Goal: Information Seeking & Learning: Learn about a topic

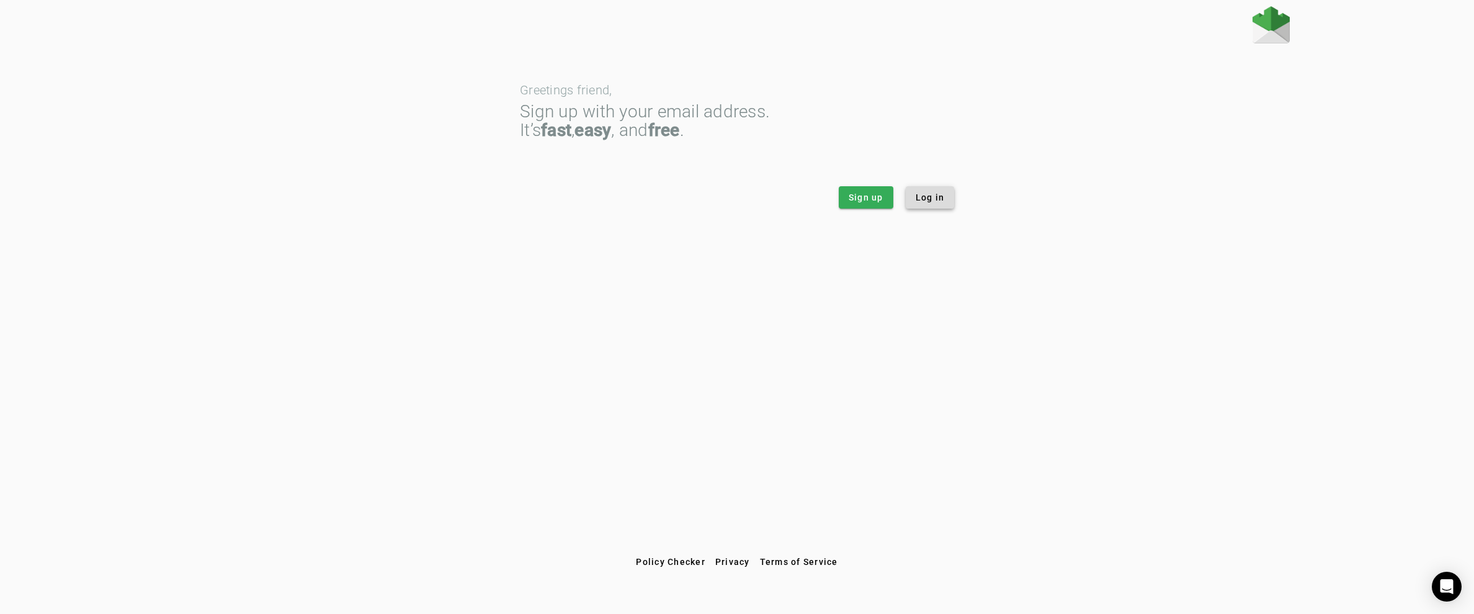
click at [937, 199] on span "Log in" at bounding box center [930, 197] width 29 height 12
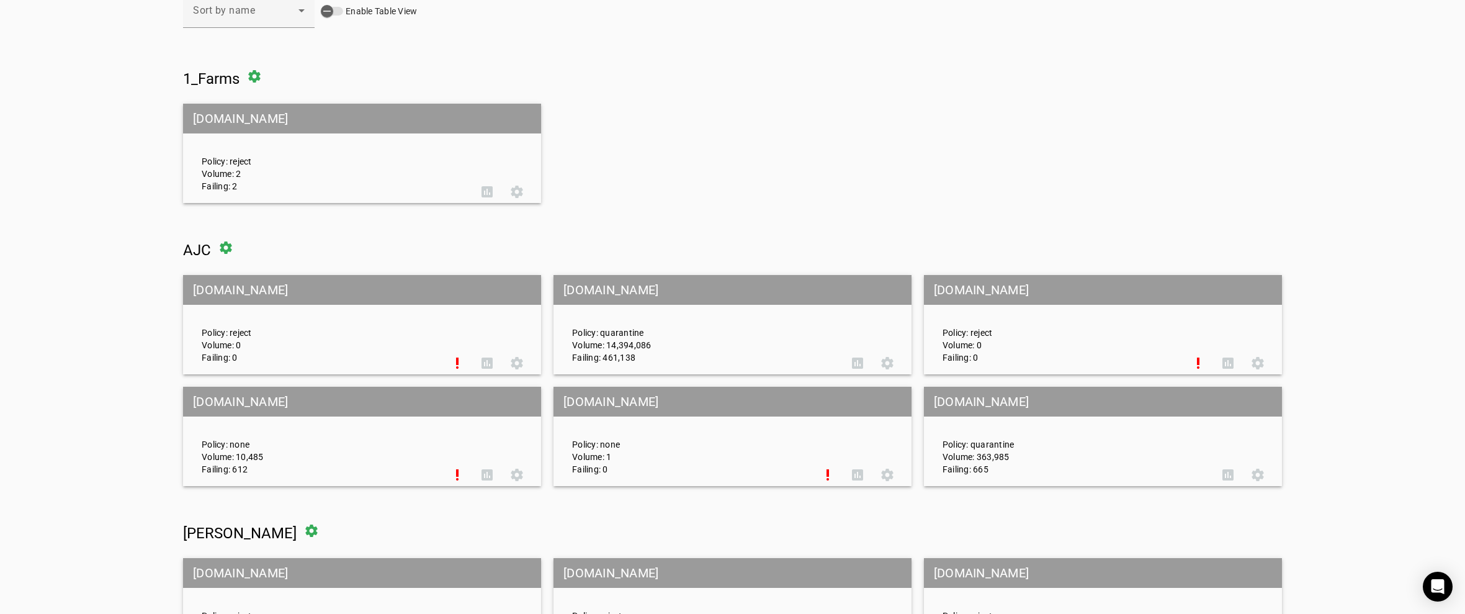
scroll to position [124, 0]
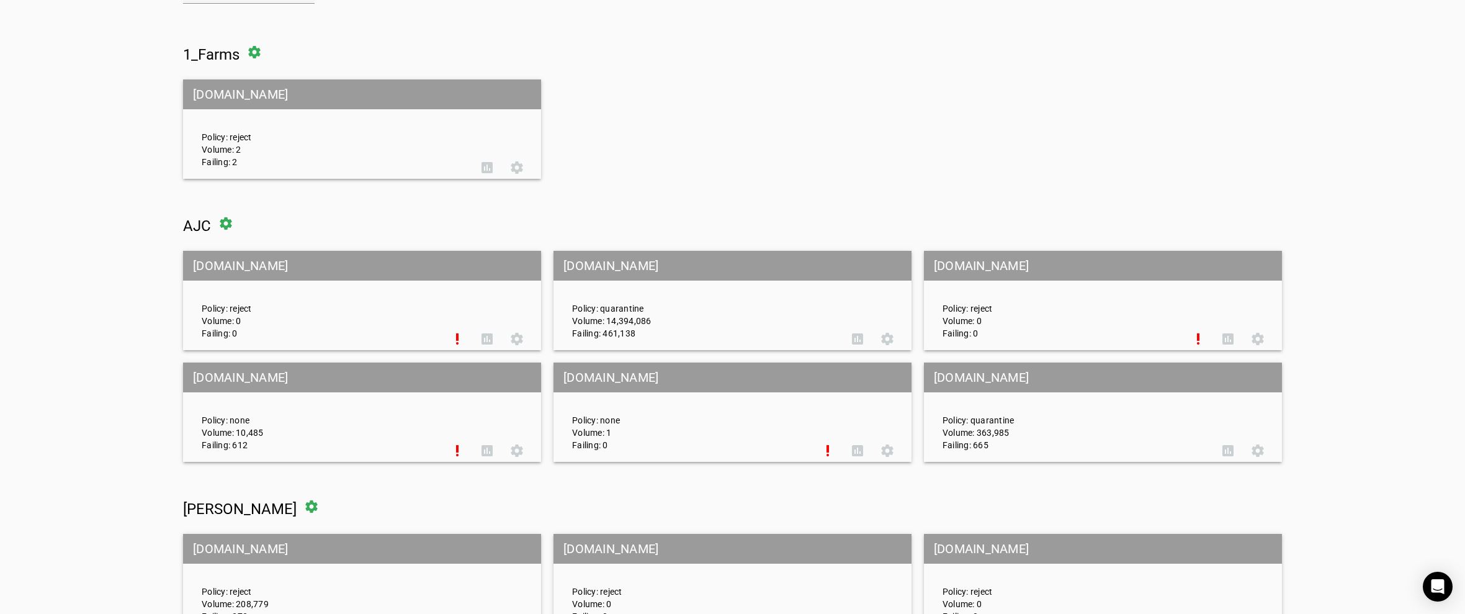
click at [578, 262] on mat-grid-tile-header "[DOMAIN_NAME]" at bounding box center [732, 266] width 358 height 30
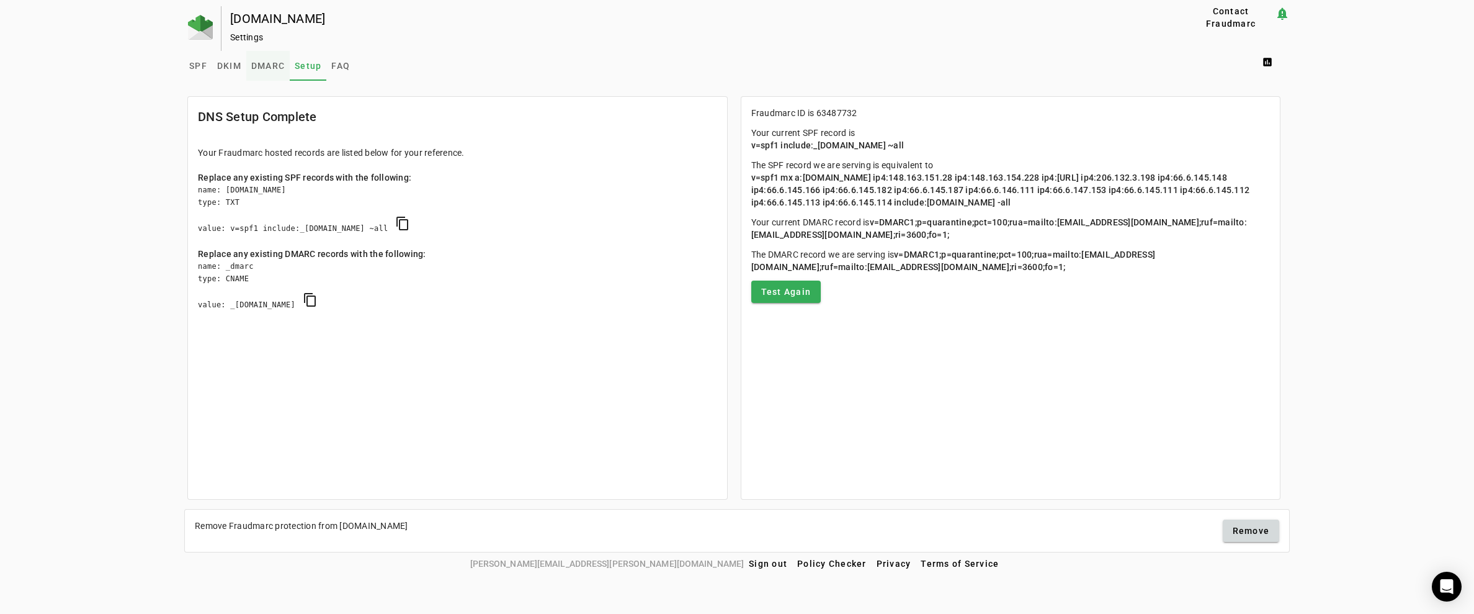
click at [264, 66] on span "DMARC" at bounding box center [267, 65] width 33 height 9
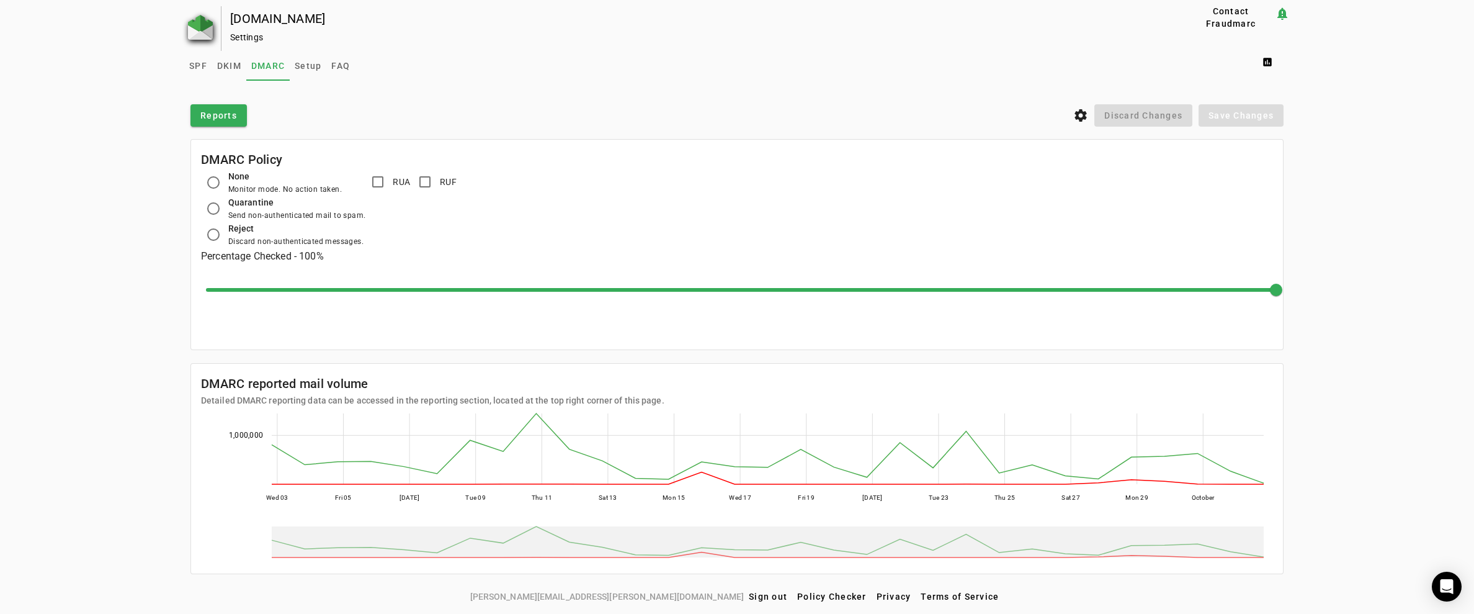
click at [200, 32] on img at bounding box center [200, 27] width 25 height 25
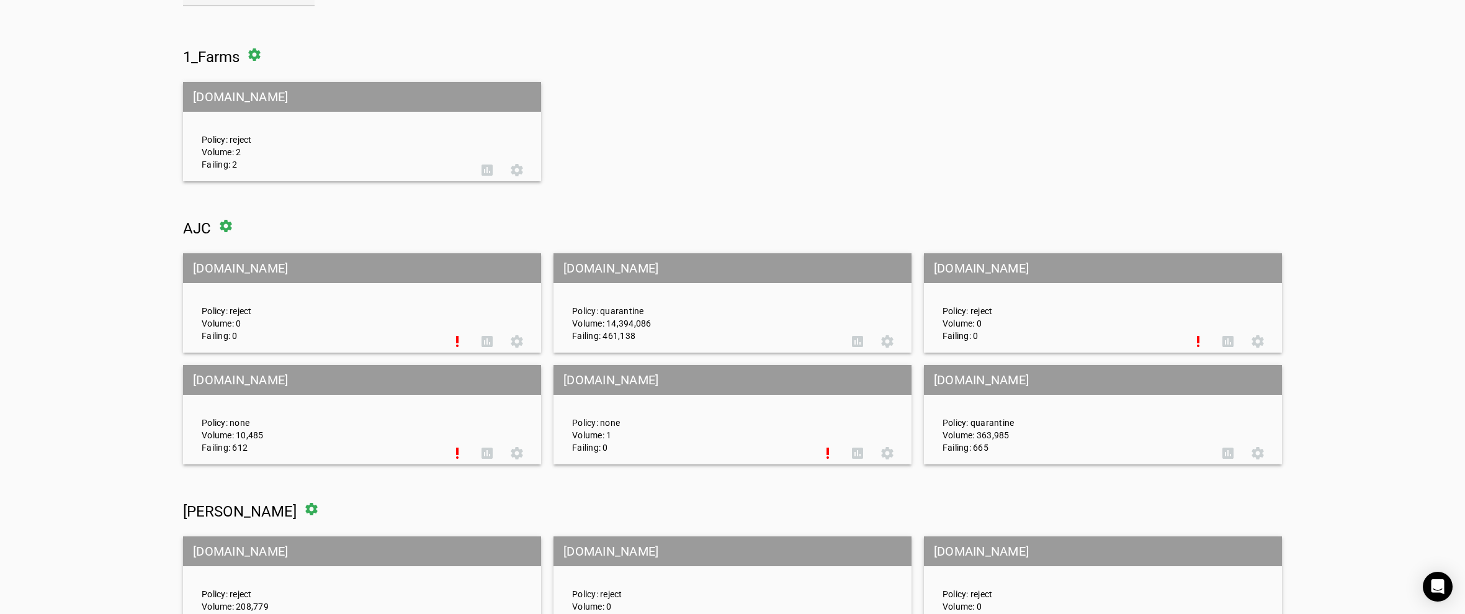
scroll to position [124, 0]
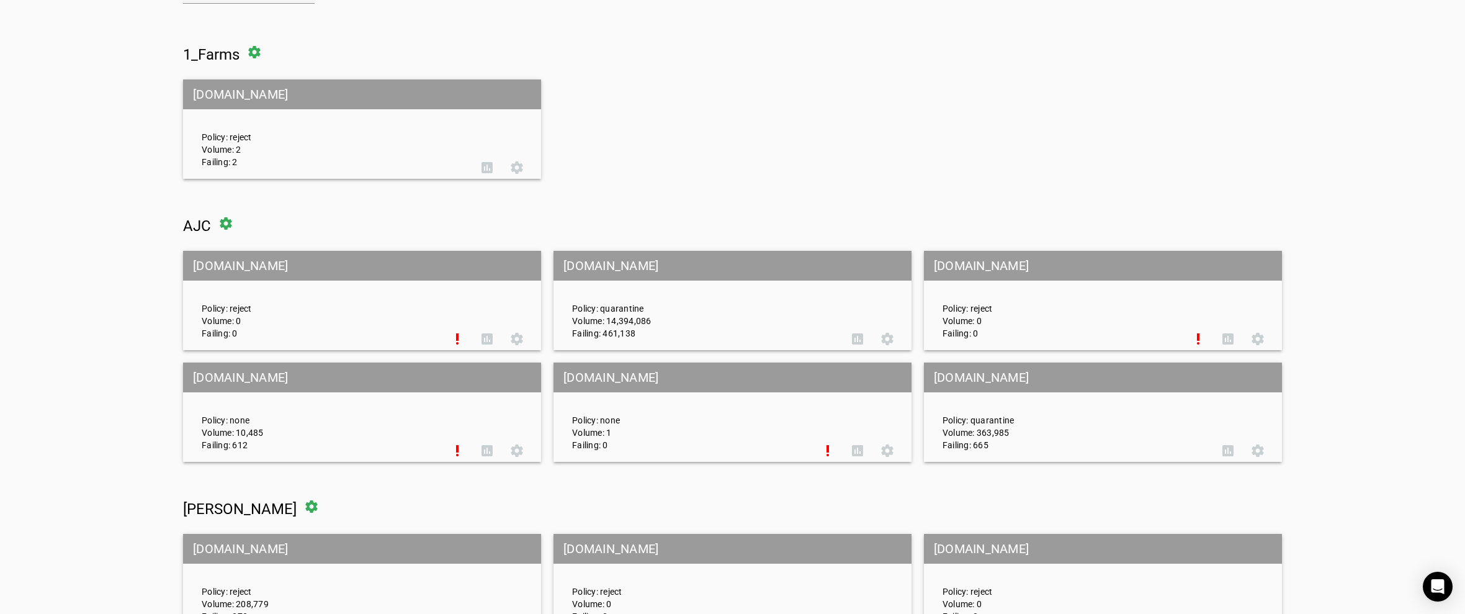
click at [233, 380] on mat-grid-tile-header "[DOMAIN_NAME]" at bounding box center [362, 377] width 358 height 30
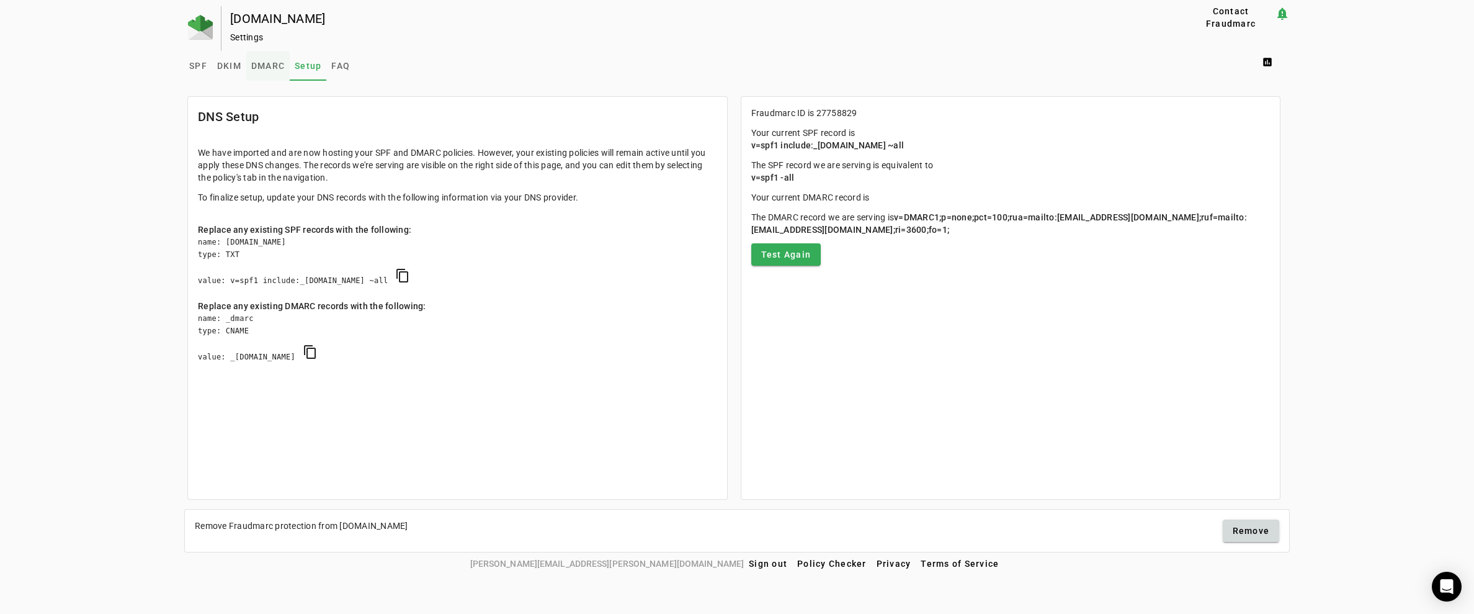
click at [271, 63] on span "DMARC" at bounding box center [267, 65] width 33 height 9
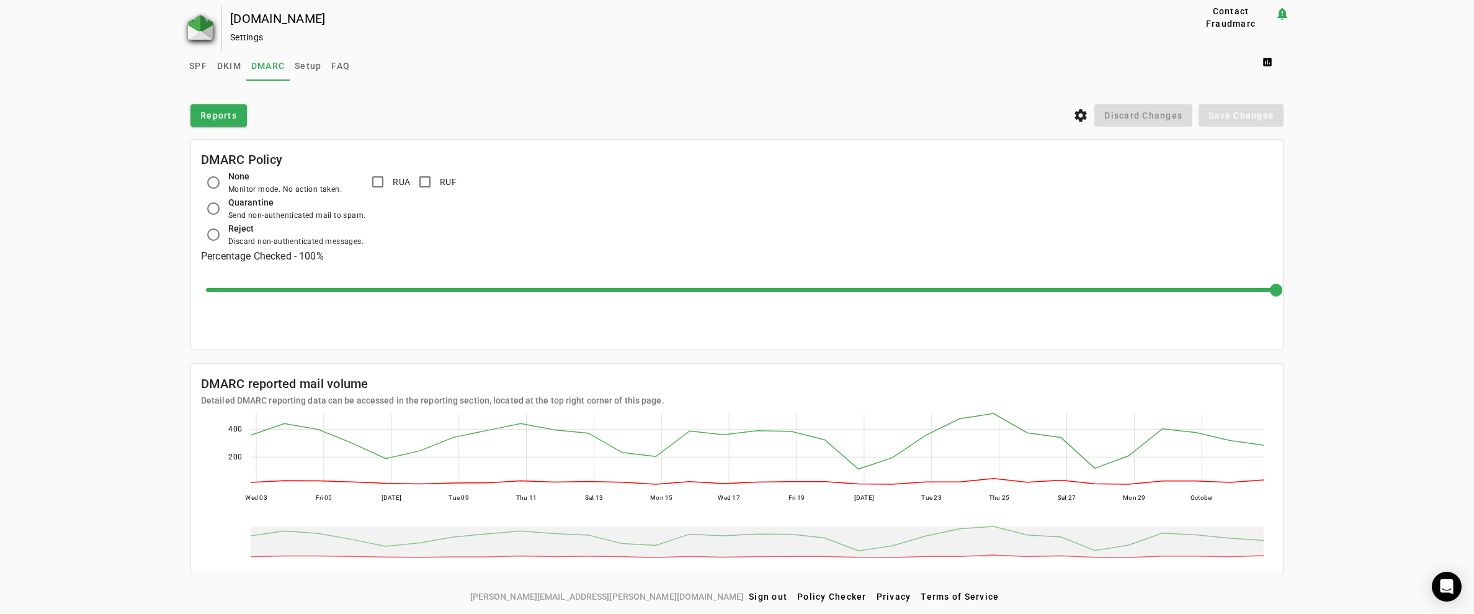
click at [201, 21] on img at bounding box center [200, 27] width 25 height 25
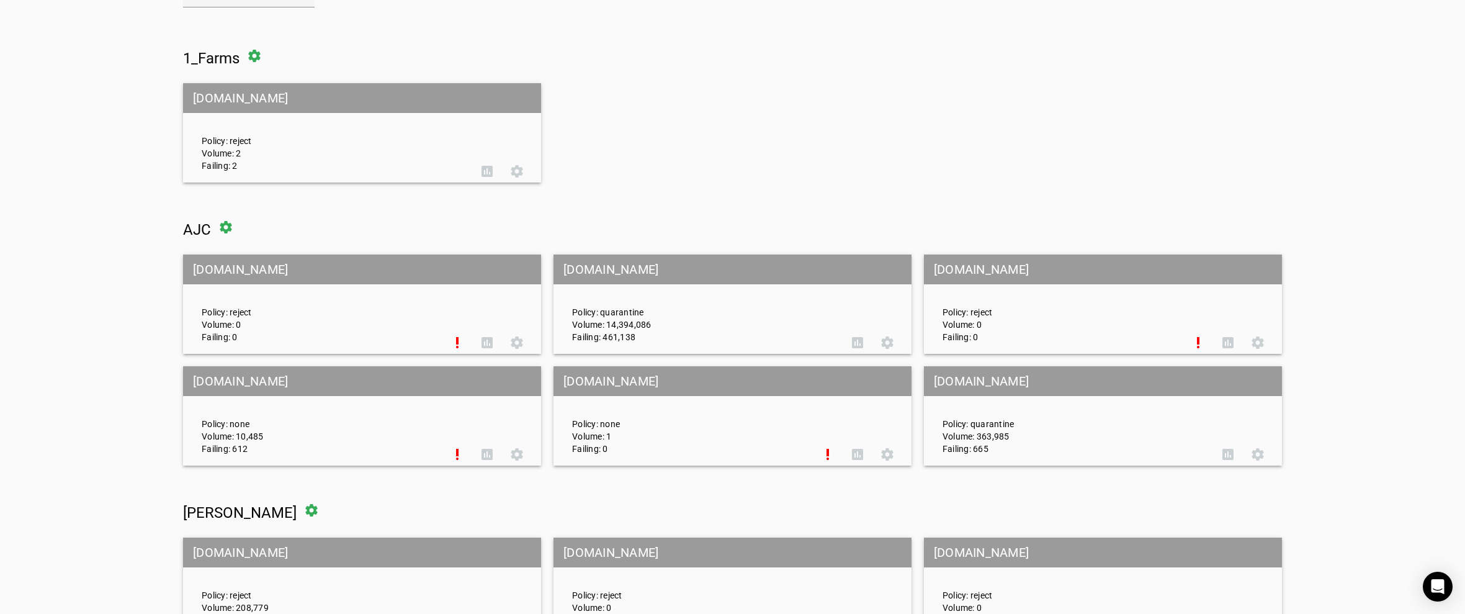
scroll to position [124, 0]
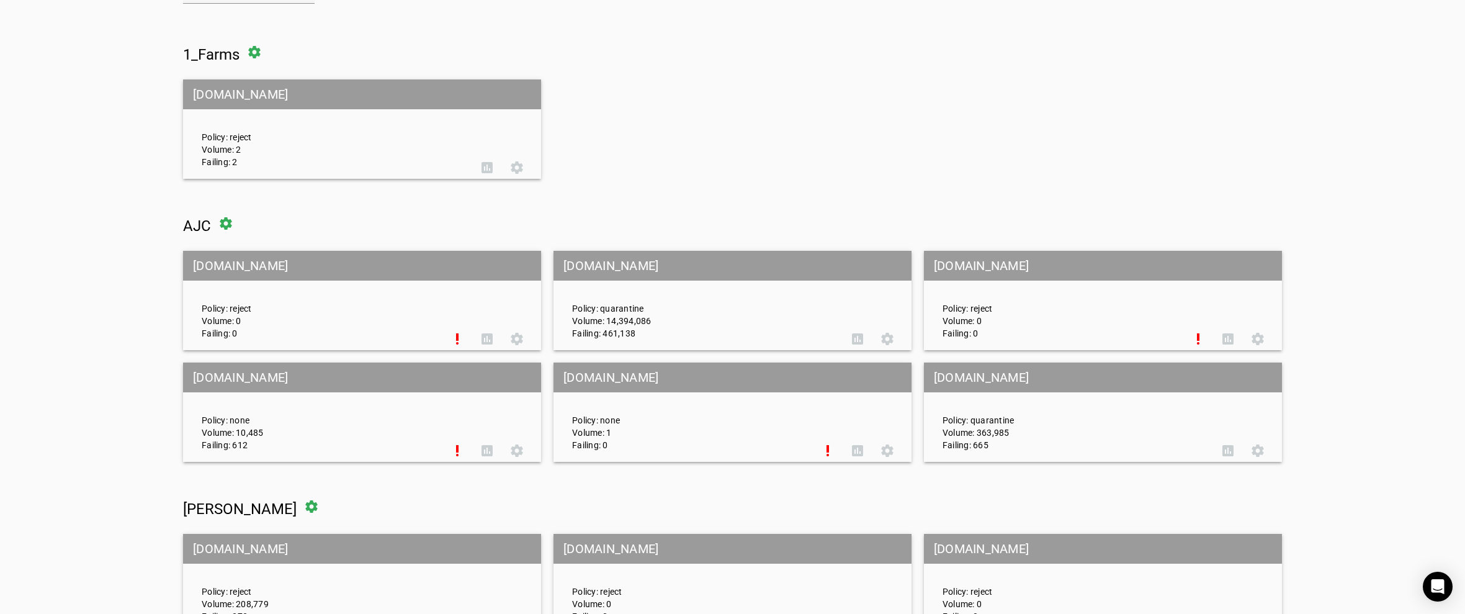
click at [604, 377] on mat-grid-tile-header "[DOMAIN_NAME]" at bounding box center [732, 377] width 358 height 30
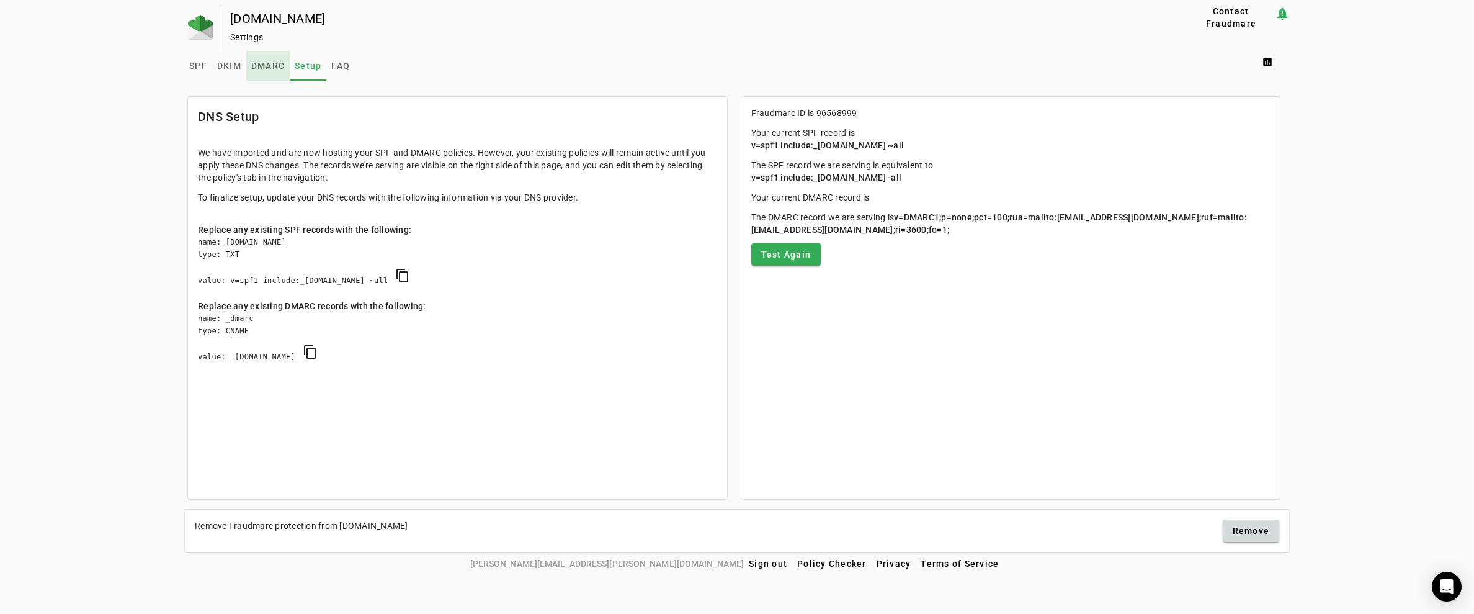
click at [272, 64] on span "DMARC" at bounding box center [267, 65] width 33 height 9
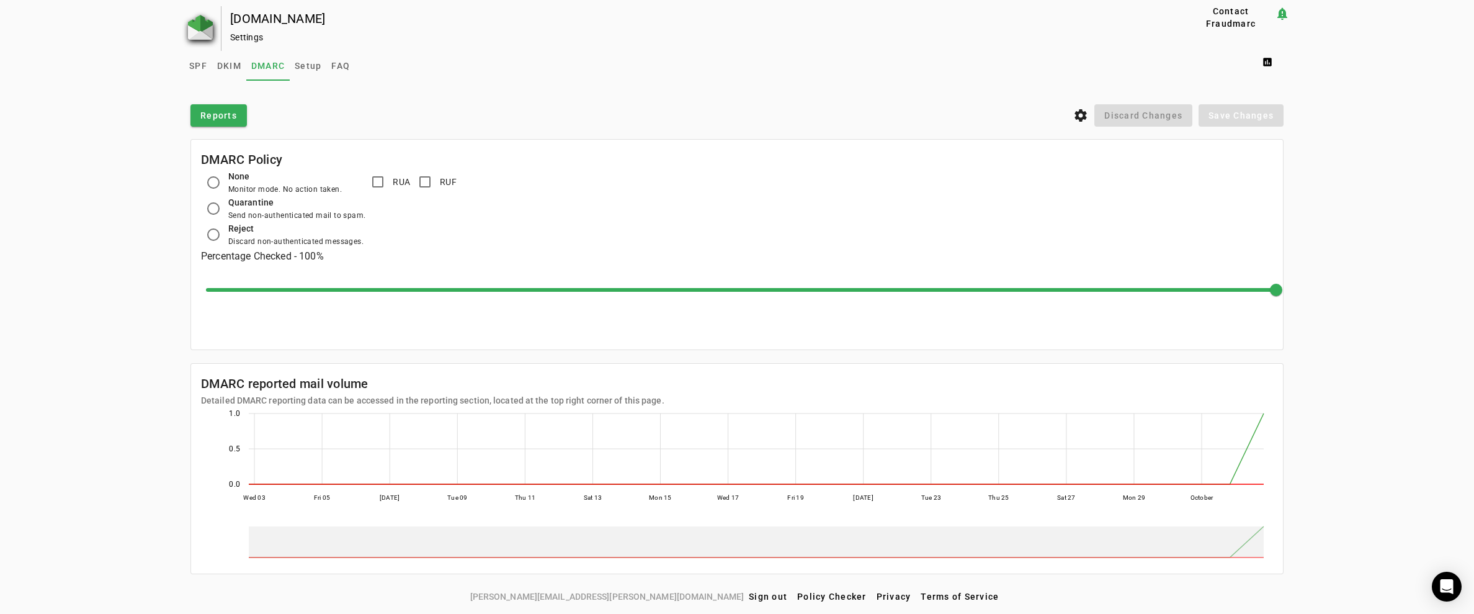
click at [196, 30] on img at bounding box center [200, 27] width 25 height 25
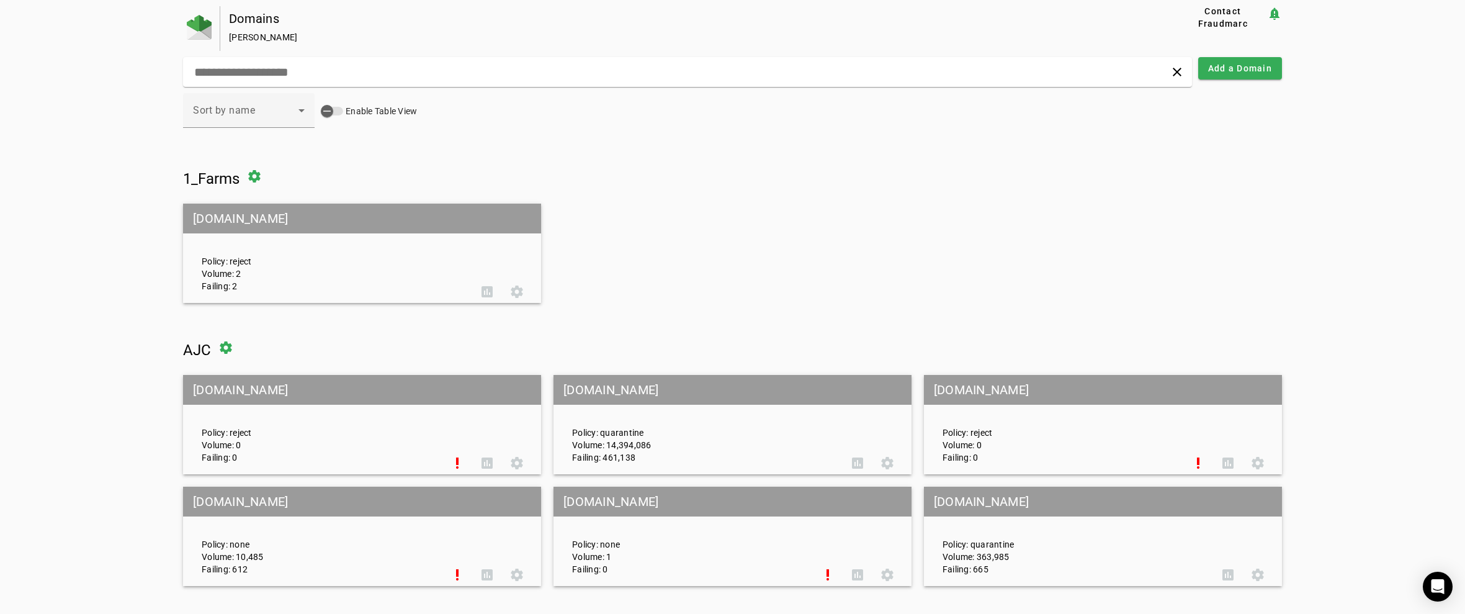
click at [862, 172] on h1 "1_Farms settings" at bounding box center [732, 176] width 1099 height 30
click at [681, 33] on div "[PERSON_NAME]" at bounding box center [684, 37] width 910 height 12
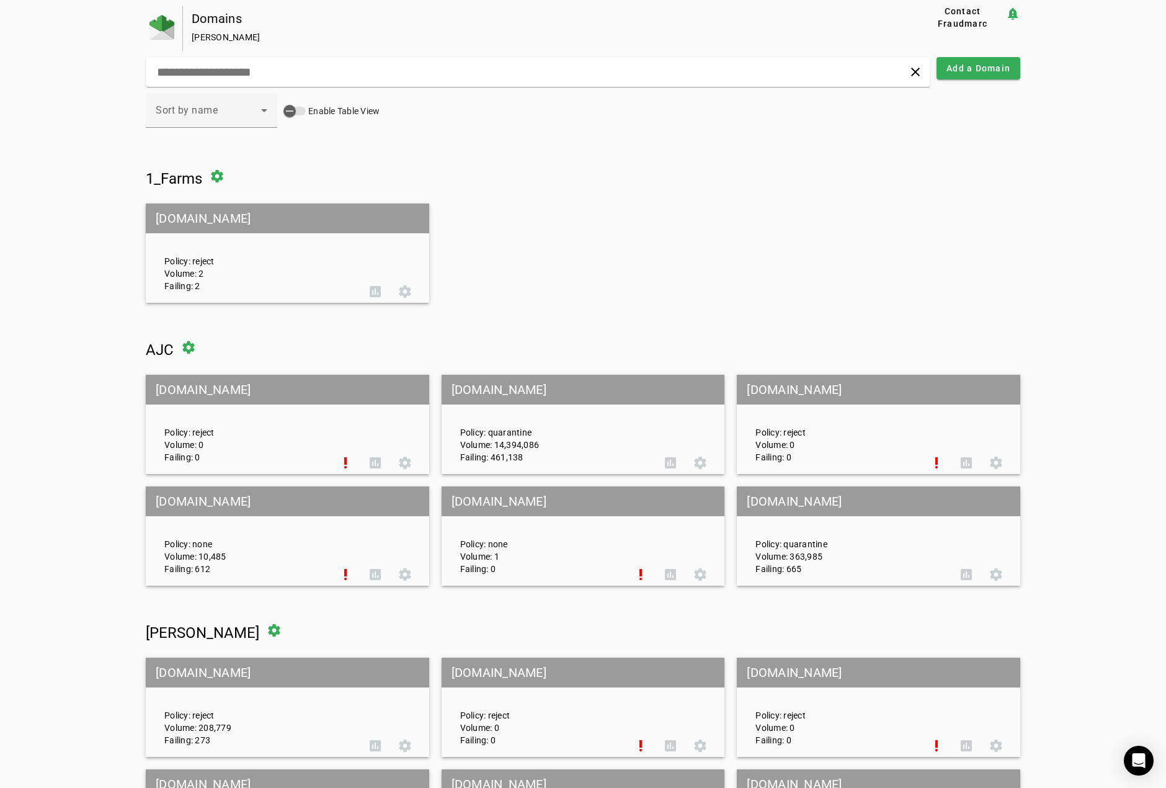
click at [763, 223] on mat-grid-list "[DOMAIN_NAME] Policy: reject Volume: 2 Failing: 2 assessment settings" at bounding box center [583, 252] width 875 height 99
click at [767, 501] on mat-grid-tile-header "[DOMAIN_NAME]" at bounding box center [879, 501] width 284 height 30
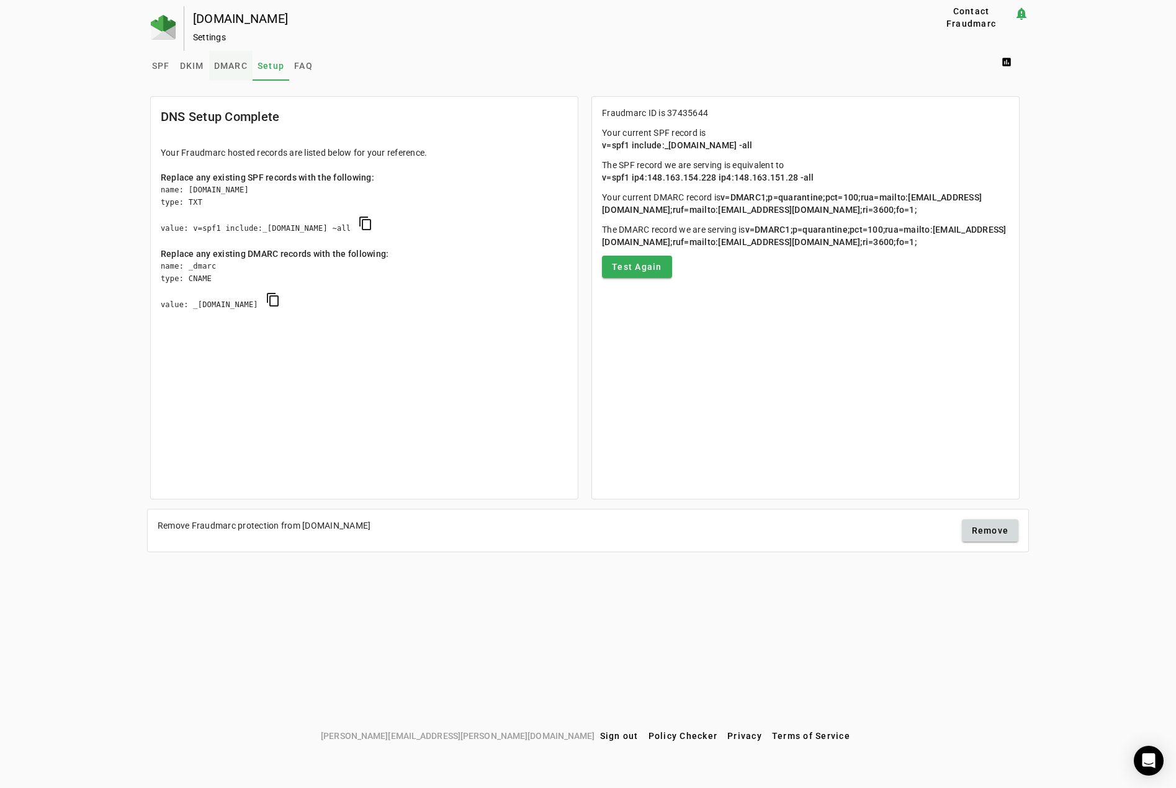
click at [223, 63] on span "DMARC" at bounding box center [230, 65] width 33 height 9
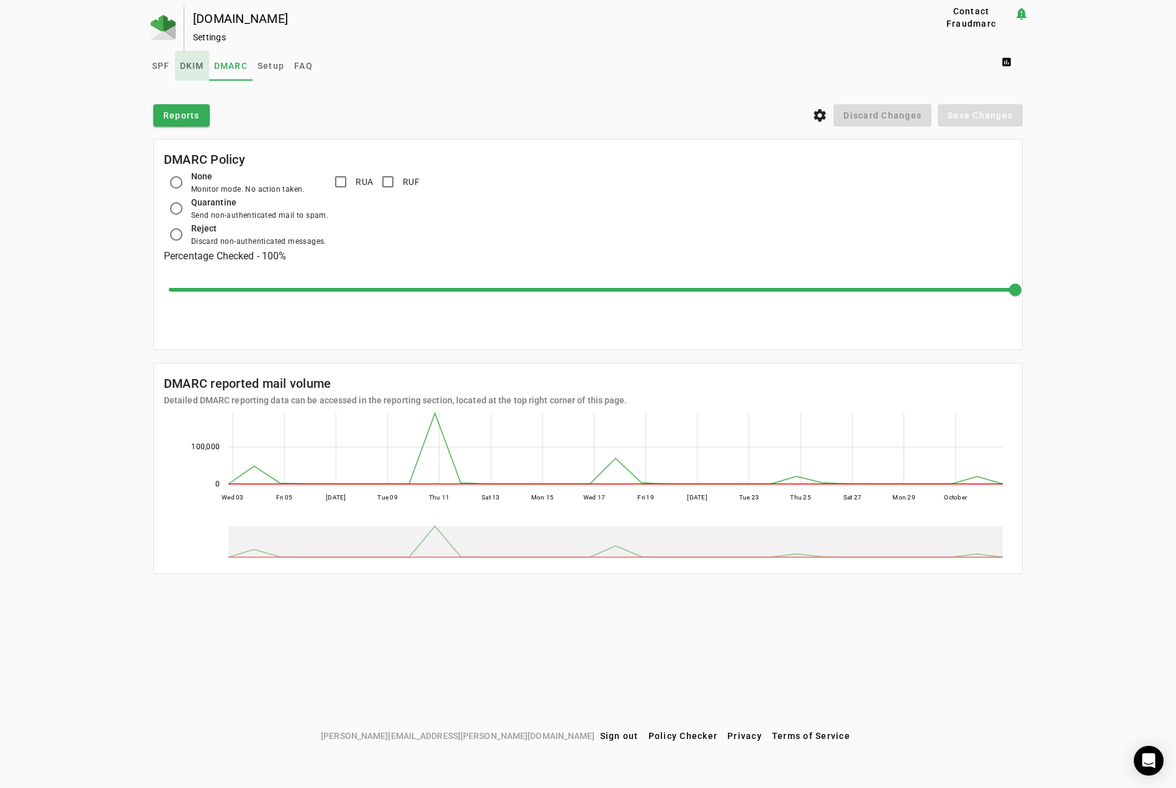
click at [190, 63] on span "DKIM" at bounding box center [192, 65] width 24 height 9
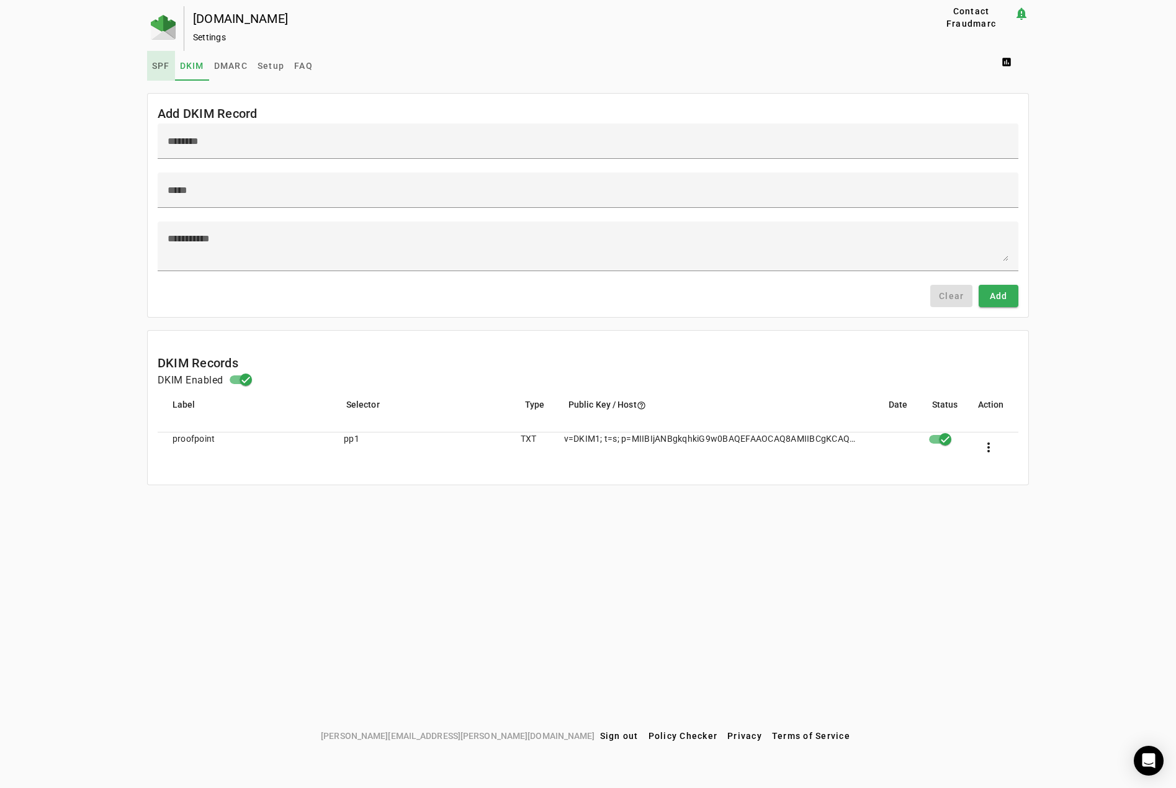
click at [163, 68] on span "SPF" at bounding box center [161, 65] width 18 height 9
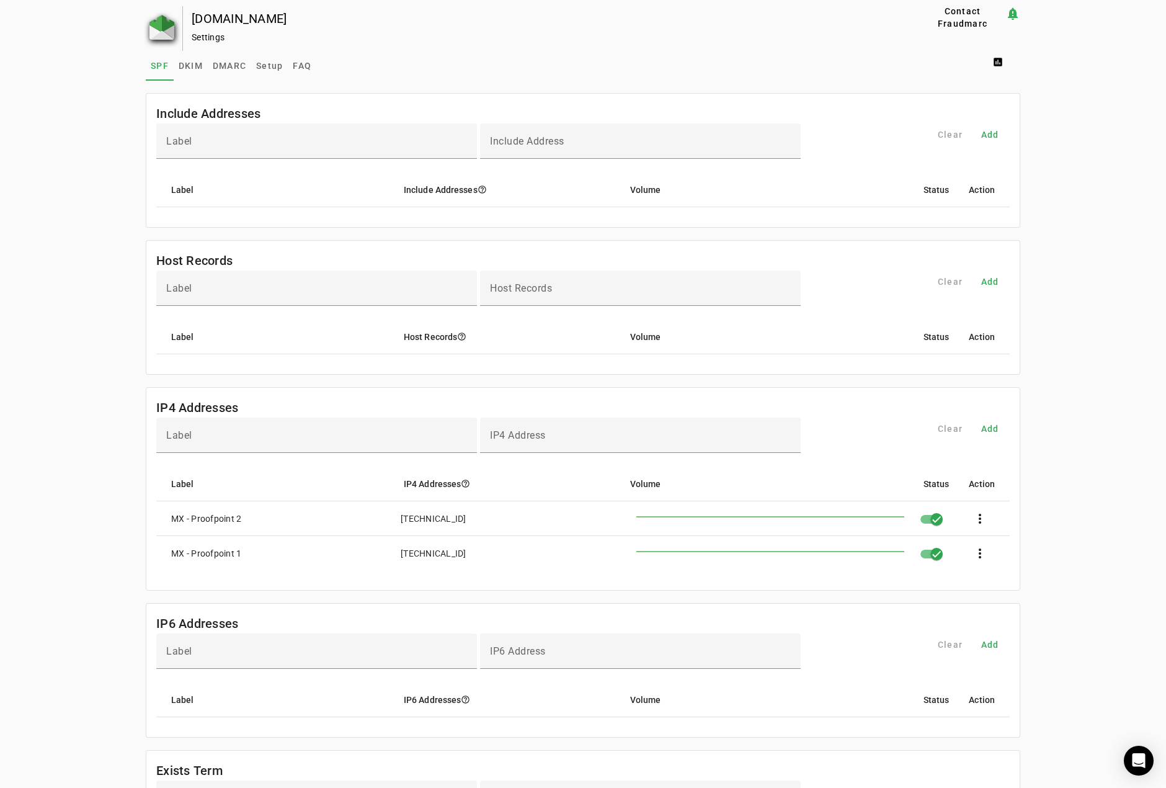
click at [161, 29] on img at bounding box center [162, 27] width 25 height 25
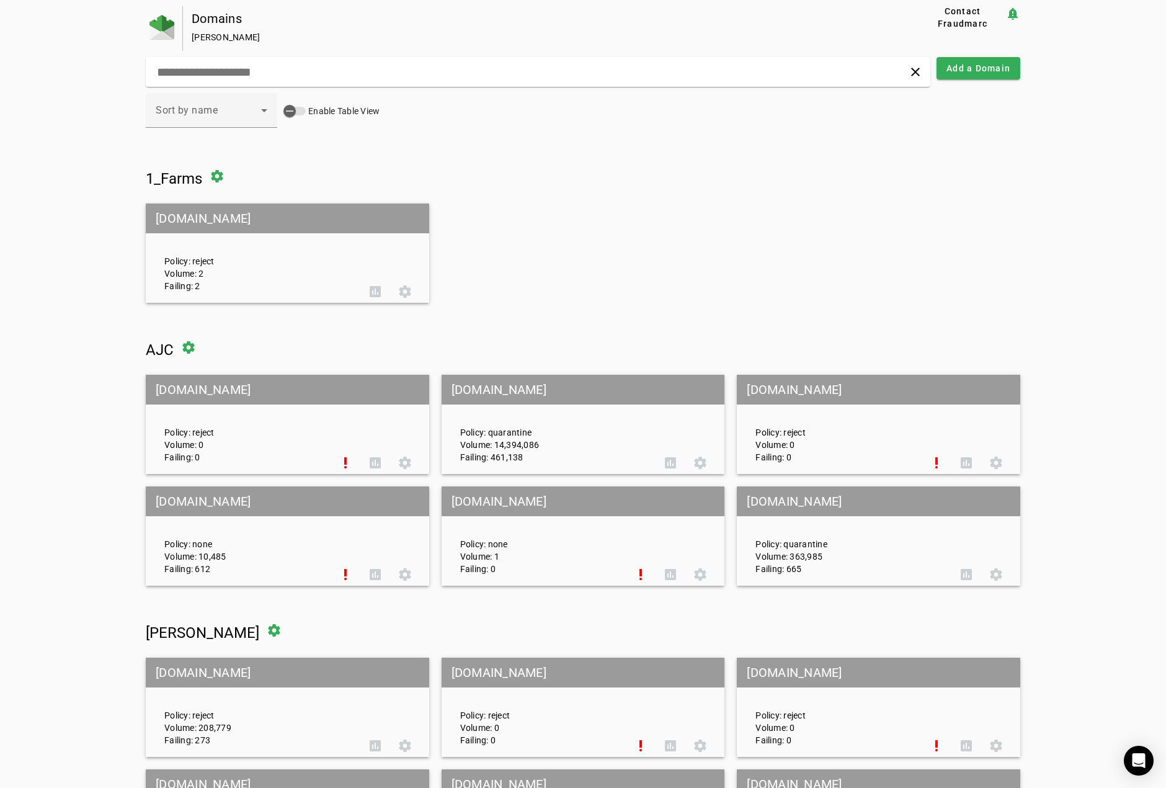
click at [585, 128] on div "Sort by name Enable Table View" at bounding box center [583, 117] width 875 height 48
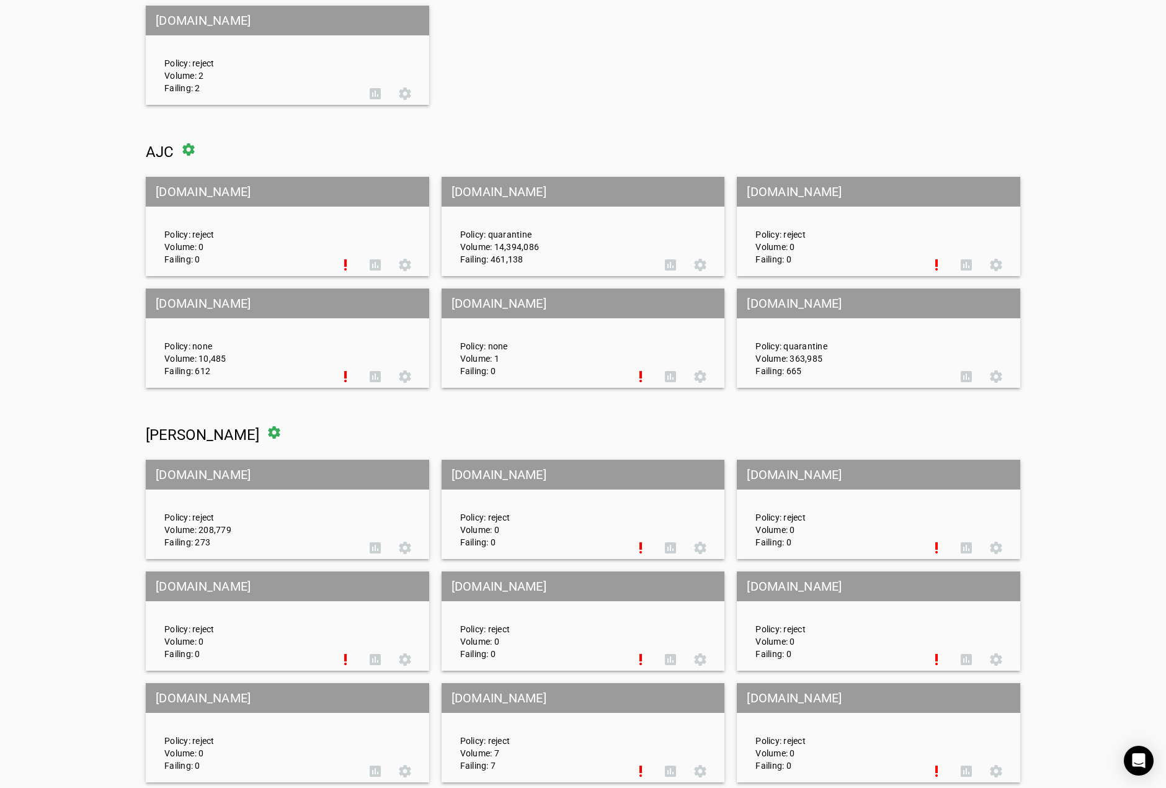
scroll to position [21, 0]
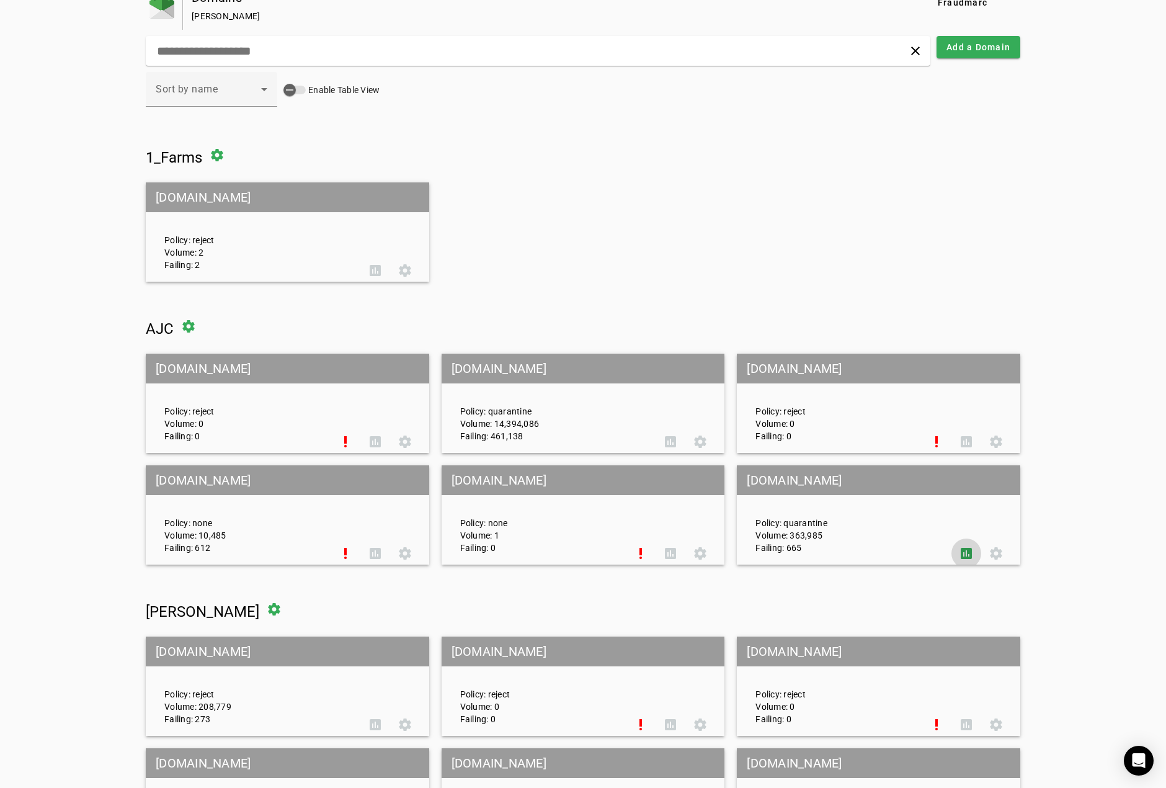
click at [970, 553] on span at bounding box center [967, 553] width 30 height 30
click at [767, 483] on mat-grid-tile-header "[DOMAIN_NAME]" at bounding box center [879, 480] width 284 height 30
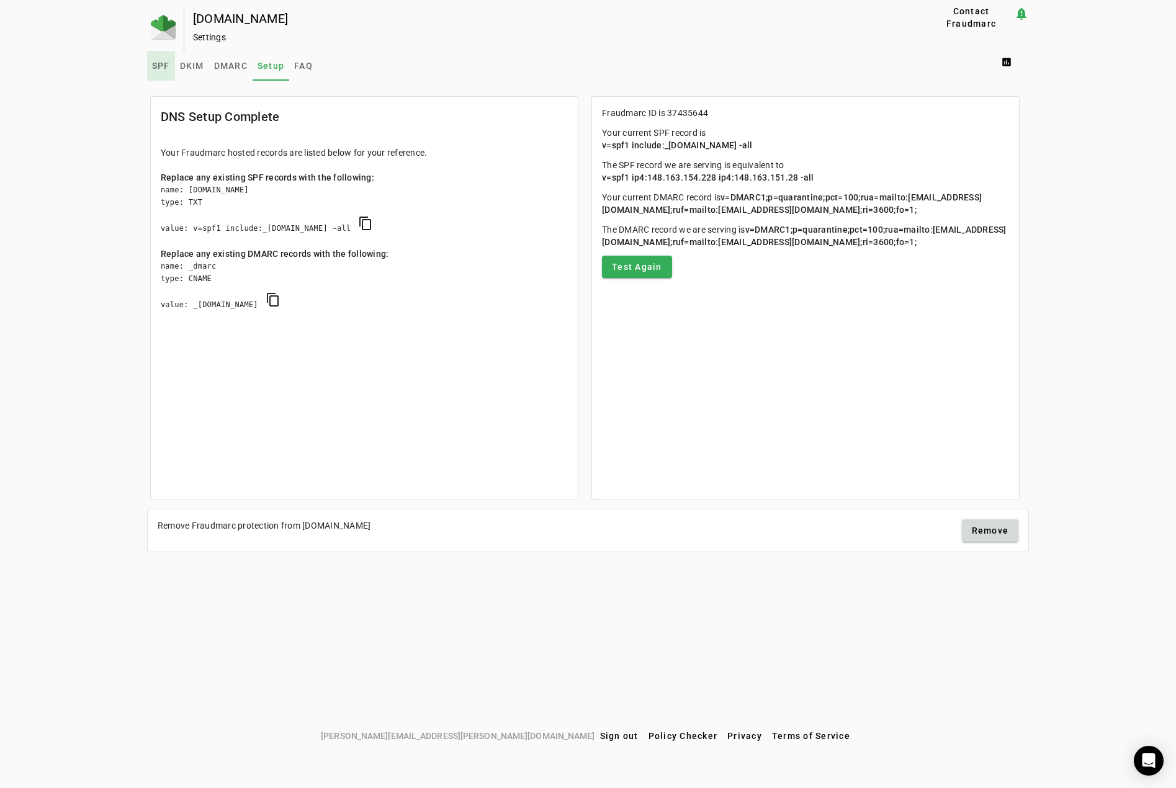
click at [161, 64] on span "SPF" at bounding box center [161, 65] width 18 height 9
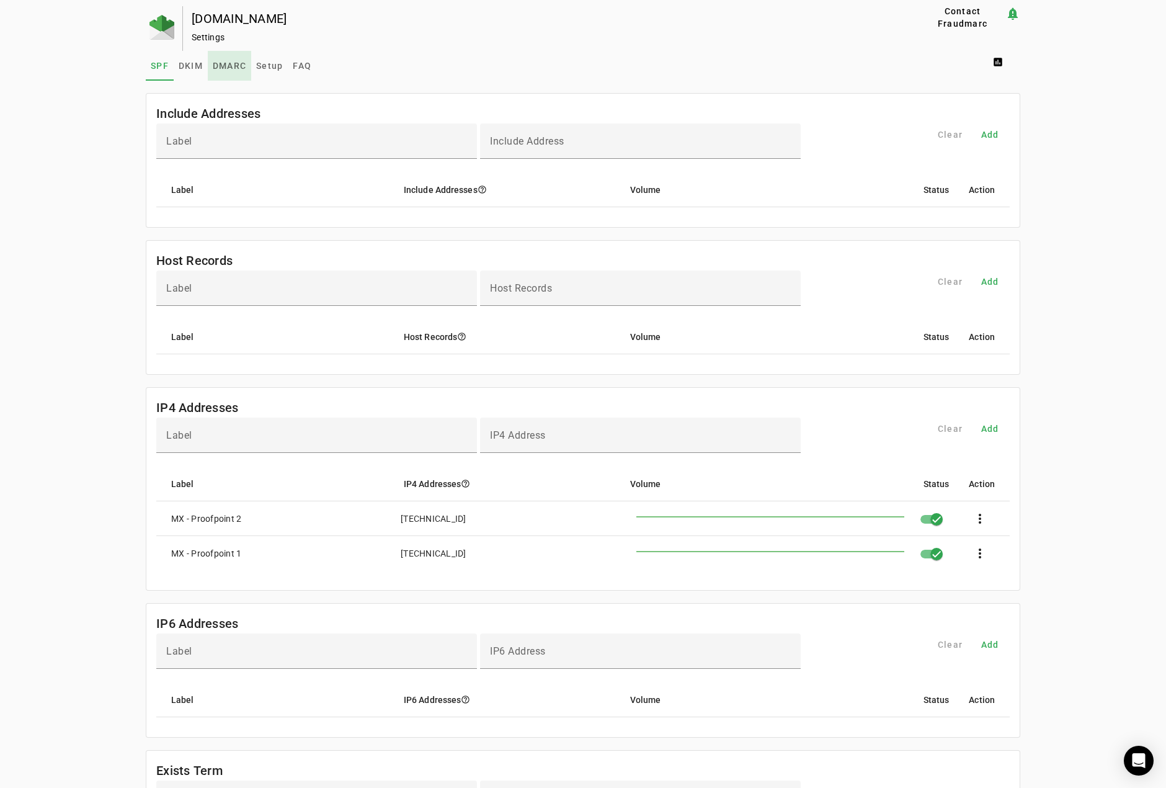
click at [220, 66] on span "DMARC" at bounding box center [229, 65] width 33 height 9
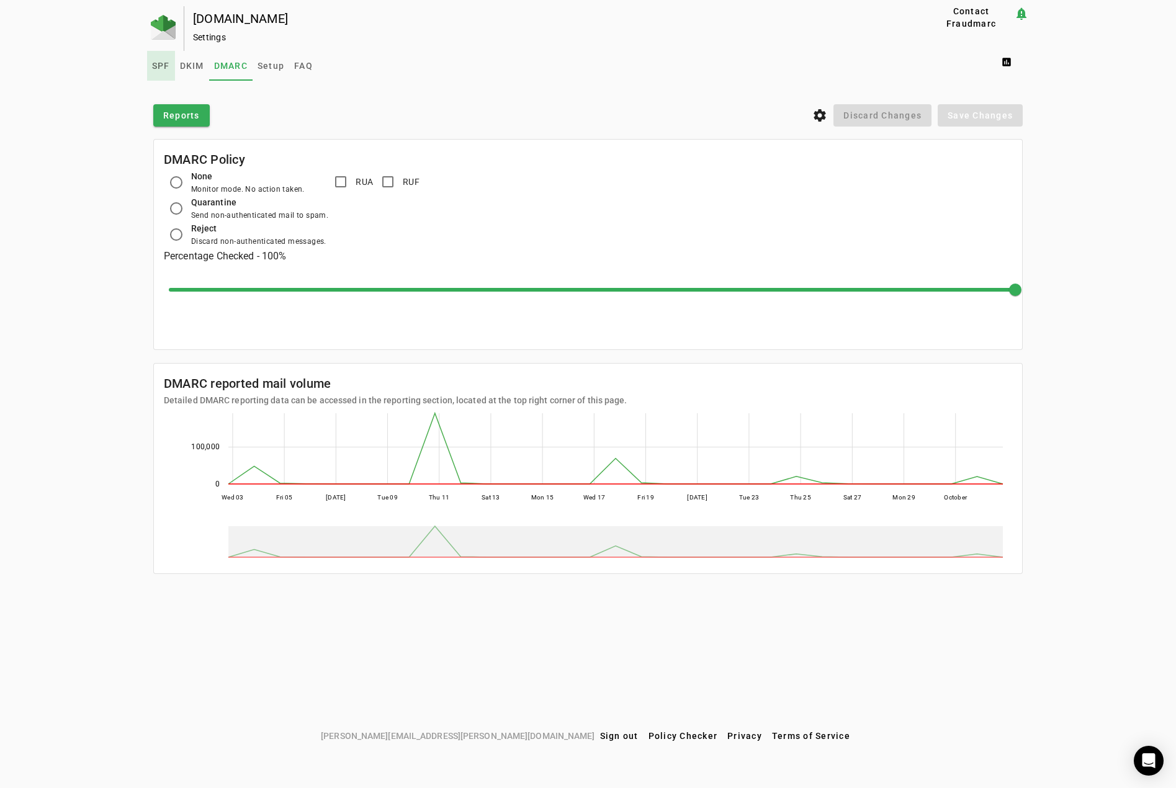
click at [160, 66] on span "SPF" at bounding box center [161, 65] width 18 height 9
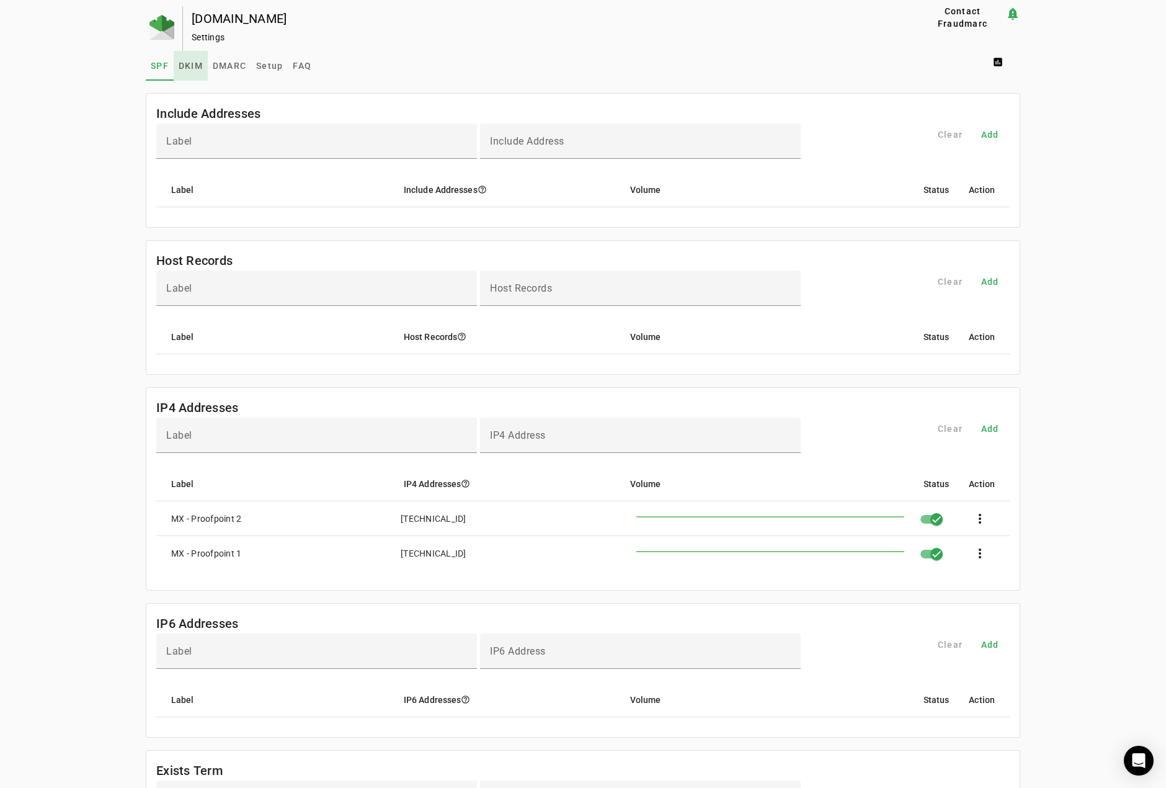
click at [191, 65] on span "DKIM" at bounding box center [191, 65] width 24 height 9
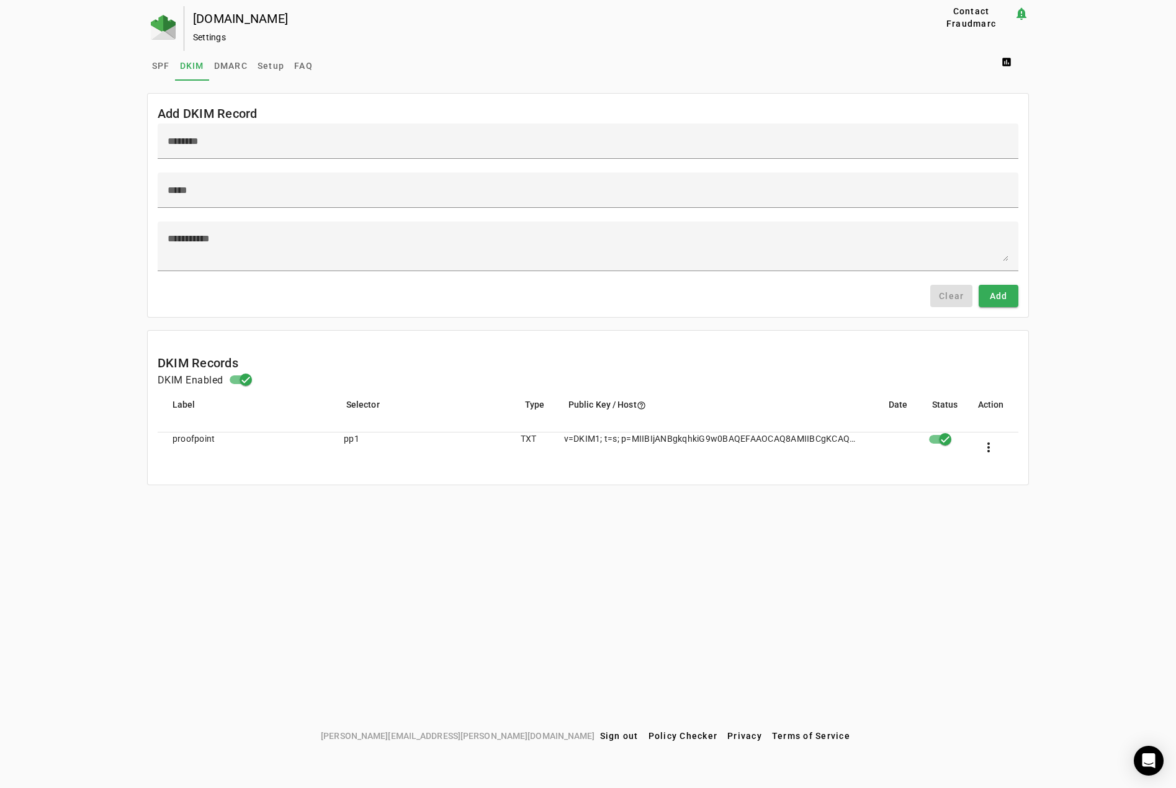
drag, startPoint x: 61, startPoint y: 29, endPoint x: 107, endPoint y: 4, distance: 52.5
click at [61, 29] on div "[DOMAIN_NAME] Settings Contact Fraudmarc notification_important Settings SPF DK…" at bounding box center [588, 365] width 1176 height 718
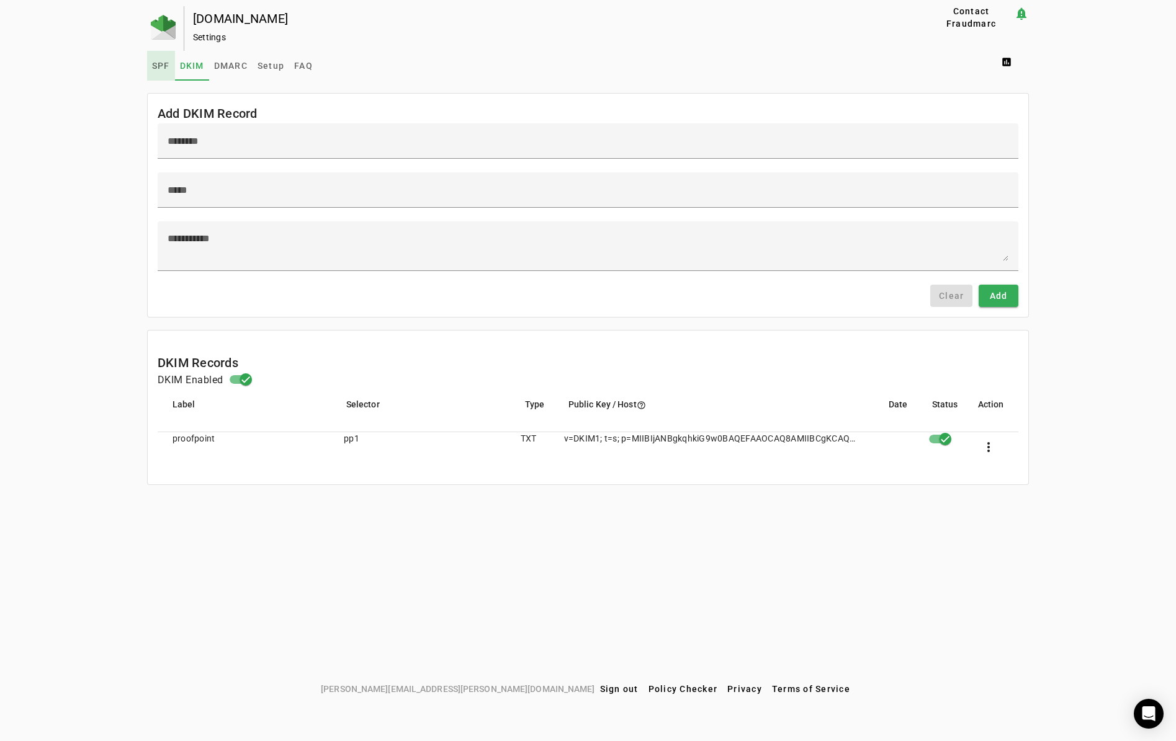
click at [154, 64] on span "SPF" at bounding box center [161, 65] width 18 height 9
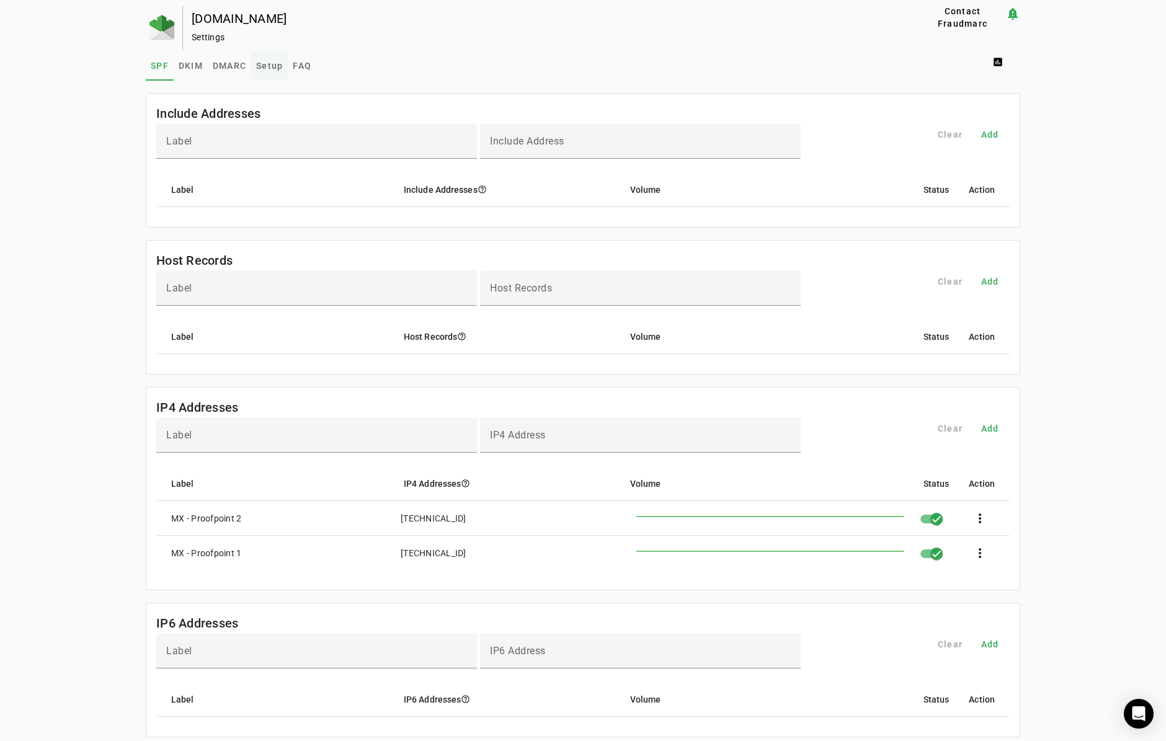
click at [266, 63] on span "Setup" at bounding box center [269, 65] width 27 height 9
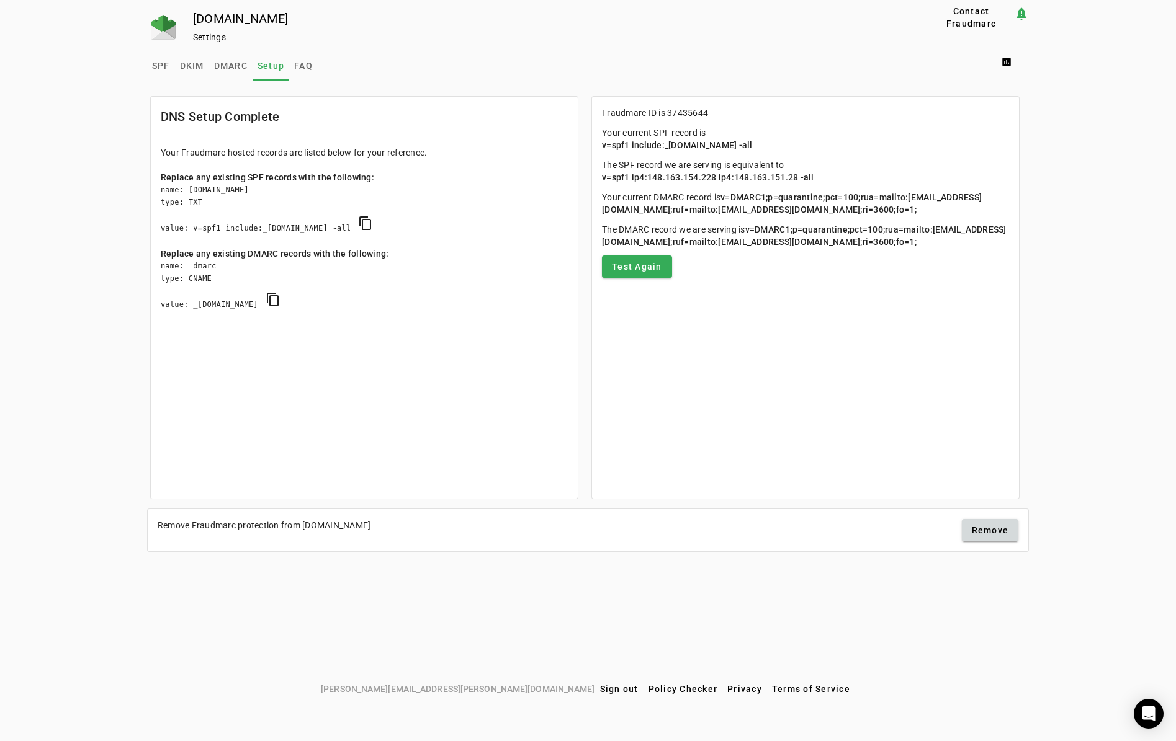
drag, startPoint x: 821, startPoint y: 175, endPoint x: 604, endPoint y: 179, distance: 217.2
click at [604, 179] on p "The SPF record we are serving is equivalent to v=spf1 ip4:148.163.154.228 ip4:1…" at bounding box center [805, 171] width 407 height 25
click at [226, 369] on mat-card "DNS Setup Complete Your Fraudmarc hosted records are listed below for your refe…" at bounding box center [364, 297] width 428 height 403
drag, startPoint x: 255, startPoint y: 228, endPoint x: 297, endPoint y: 228, distance: 41.6
click at [297, 228] on div "name: [DOMAIN_NAME] type: TXT value: v=spf1 include:_[DOMAIN_NAME] ~all content…" at bounding box center [364, 216] width 407 height 64
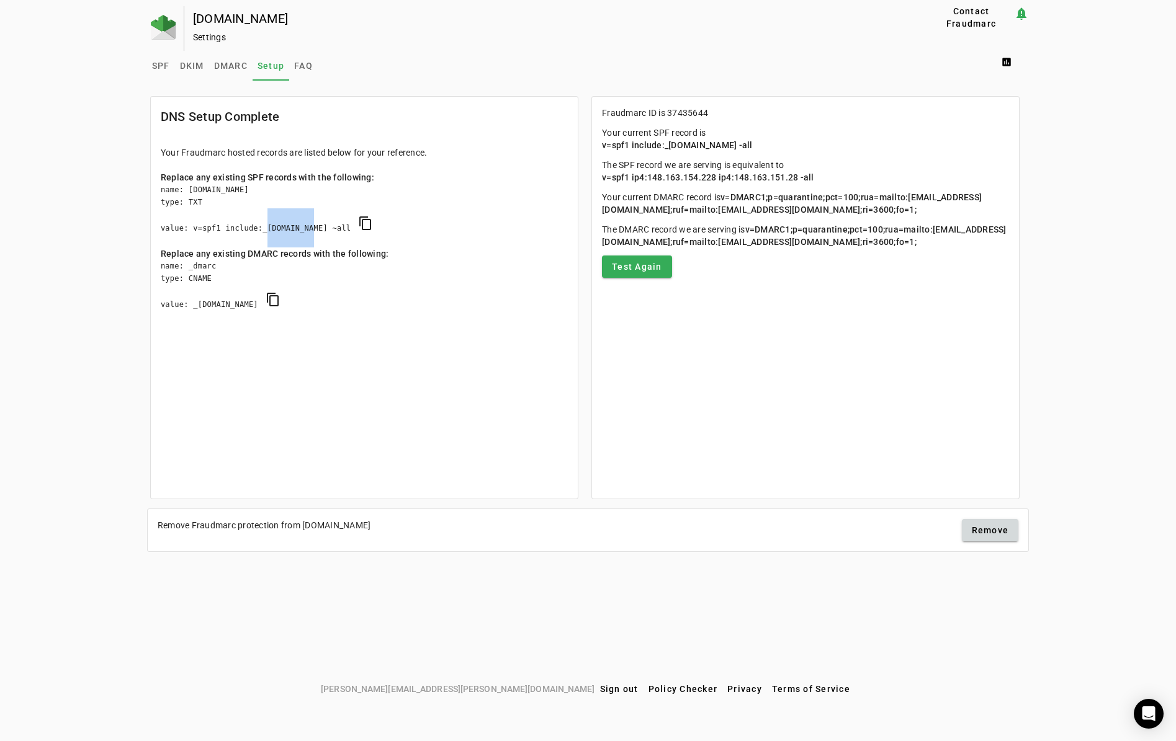
drag, startPoint x: 342, startPoint y: 228, endPoint x: 254, endPoint y: 233, distance: 88.2
click at [254, 233] on div "name: [DOMAIN_NAME] type: TXT value: v=spf1 include:_[DOMAIN_NAME] ~all content…" at bounding box center [364, 216] width 407 height 64
copy div "_[DOMAIN_NAME]"
drag, startPoint x: 710, startPoint y: 113, endPoint x: 674, endPoint y: 111, distance: 36.6
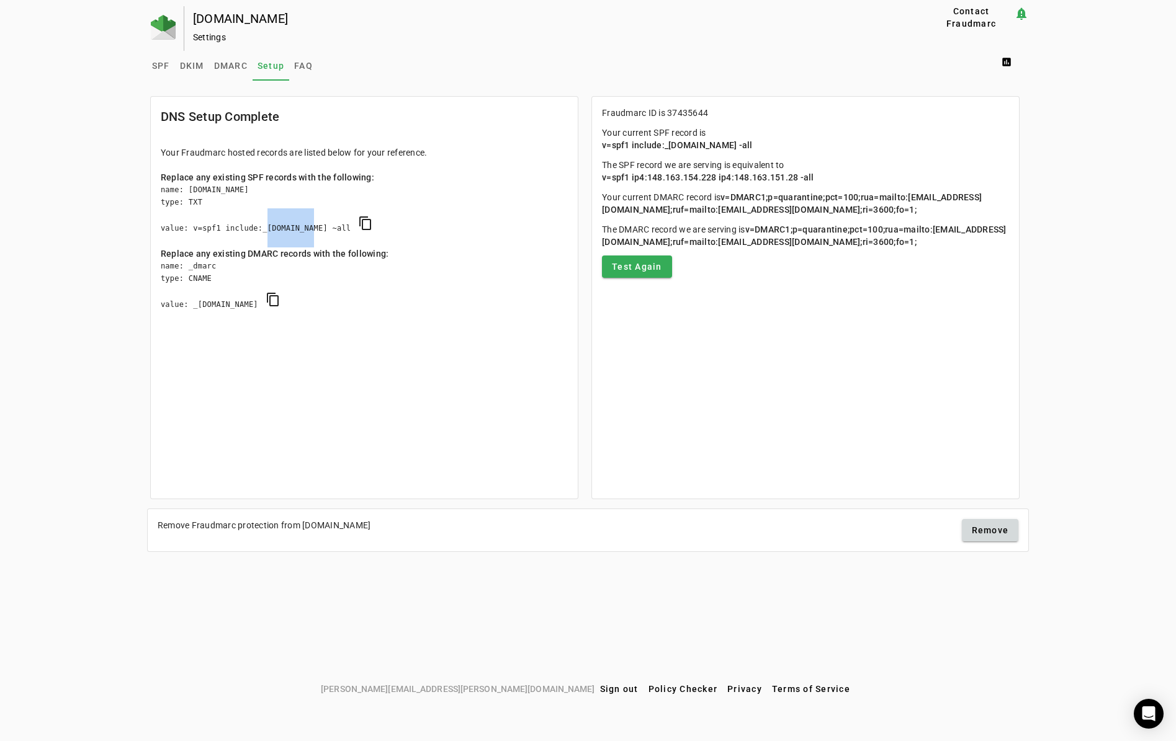
click at [674, 111] on p "Fraudmarc ID is 37435644" at bounding box center [805, 113] width 407 height 12
drag, startPoint x: 666, startPoint y: 111, endPoint x: 709, endPoint y: 112, distance: 42.8
click at [709, 112] on p "Fraudmarc ID is 37435644" at bounding box center [805, 113] width 407 height 12
drag, startPoint x: 339, startPoint y: 230, endPoint x: 309, endPoint y: 233, distance: 29.9
click at [309, 233] on div "name: [DOMAIN_NAME] type: TXT value: v=spf1 include:_[DOMAIN_NAME] ~all content…" at bounding box center [364, 216] width 407 height 64
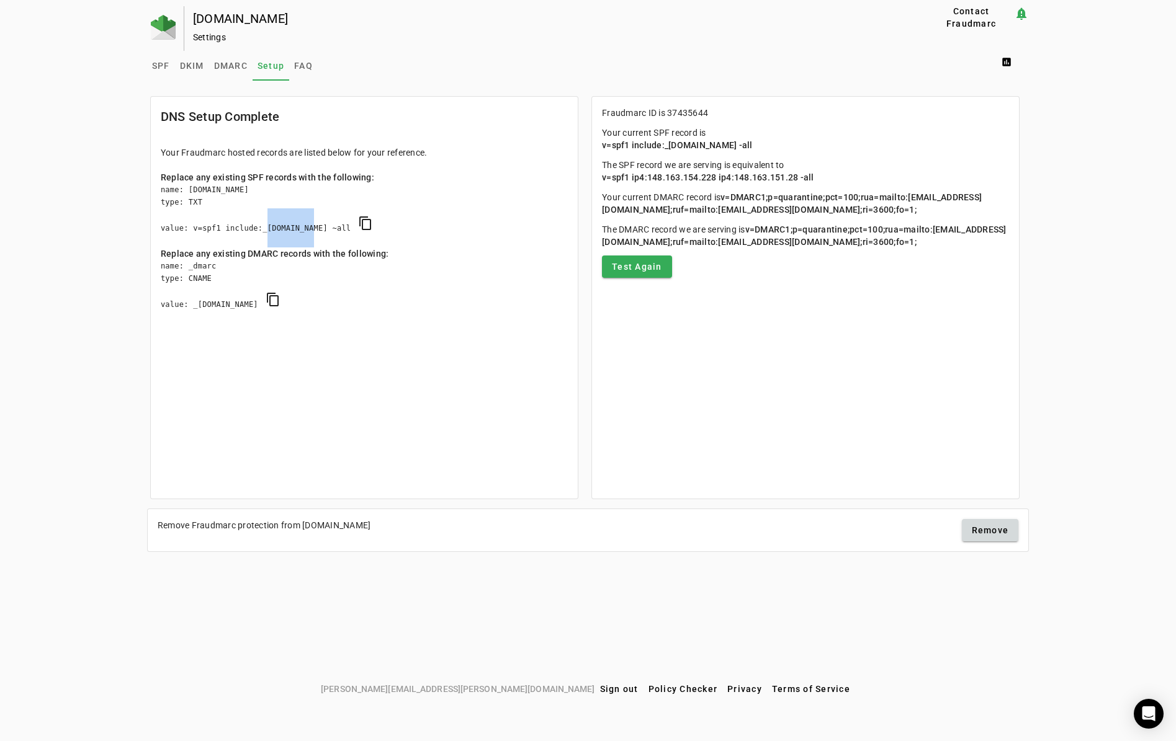
click at [341, 230] on div "name: [DOMAIN_NAME] type: TXT value: v=spf1 include:_[DOMAIN_NAME] ~all content…" at bounding box center [364, 216] width 407 height 64
drag, startPoint x: 341, startPoint y: 228, endPoint x: 317, endPoint y: 228, distance: 23.6
click at [317, 228] on div "name: [DOMAIN_NAME] type: TXT value: v=spf1 include:_[DOMAIN_NAME] ~all content…" at bounding box center [364, 216] width 407 height 64
drag, startPoint x: 346, startPoint y: 228, endPoint x: 254, endPoint y: 228, distance: 91.8
click at [254, 228] on div "name: [DOMAIN_NAME] type: TXT value: v=spf1 include:_[DOMAIN_NAME] ~all content…" at bounding box center [364, 216] width 407 height 64
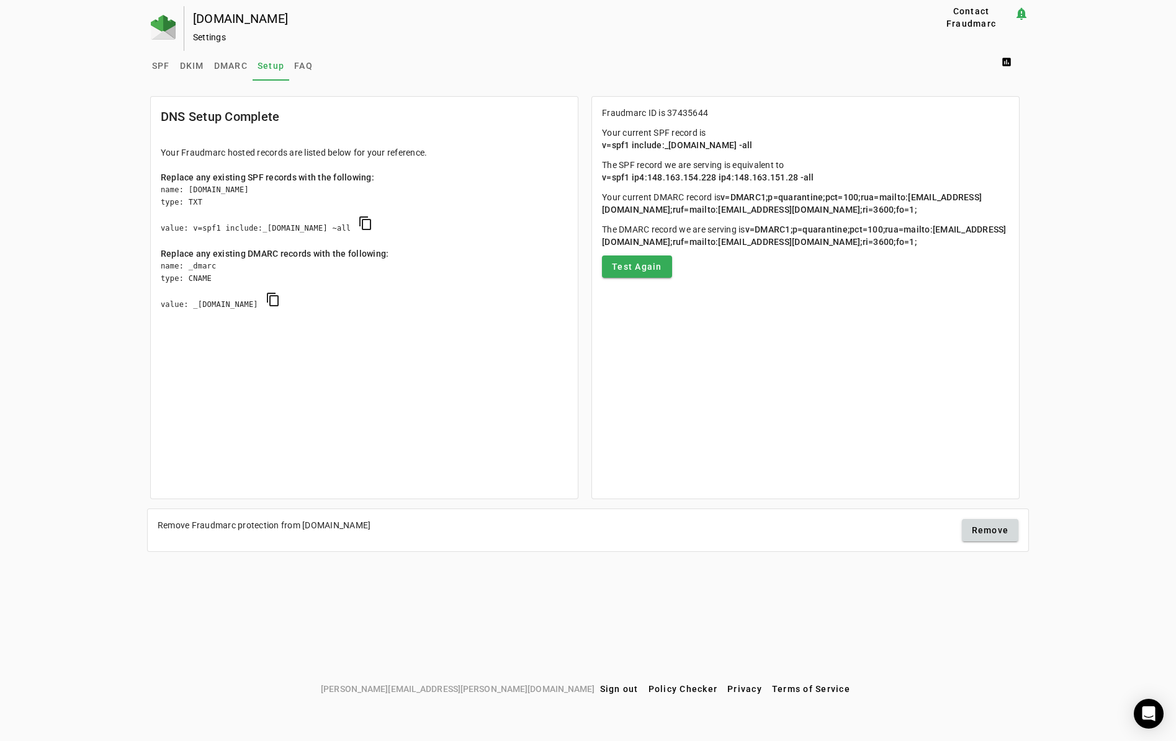
click at [342, 229] on div "name: [DOMAIN_NAME] type: TXT value: v=spf1 include:_[DOMAIN_NAME] ~all content…" at bounding box center [364, 216] width 407 height 64
drag, startPoint x: 342, startPoint y: 229, endPoint x: 254, endPoint y: 224, distance: 88.2
click at [254, 224] on div "name: [DOMAIN_NAME] type: TXT value: v=spf1 include:_[DOMAIN_NAME] ~all content…" at bounding box center [364, 216] width 407 height 64
click at [192, 66] on span "DKIM" at bounding box center [192, 65] width 24 height 9
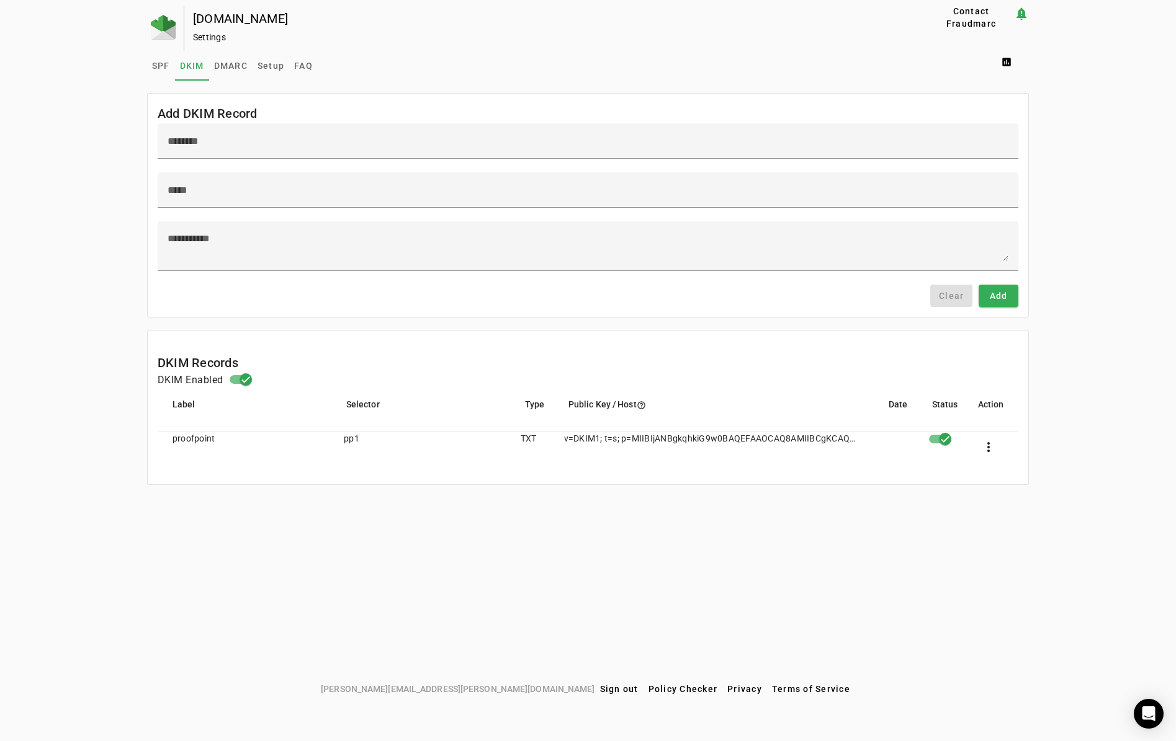
click at [571, 319] on div "Add DKIM Record Clear Add DKIM Records DKIM Enabled Label Selector Type Public …" at bounding box center [588, 289] width 882 height 392
drag, startPoint x: 571, startPoint y: 506, endPoint x: 576, endPoint y: 500, distance: 7.6
click at [571, 505] on div "[DOMAIN_NAME] Settings Contact Fraudmarc notification_important Settings SPF DK…" at bounding box center [588, 342] width 1176 height 672
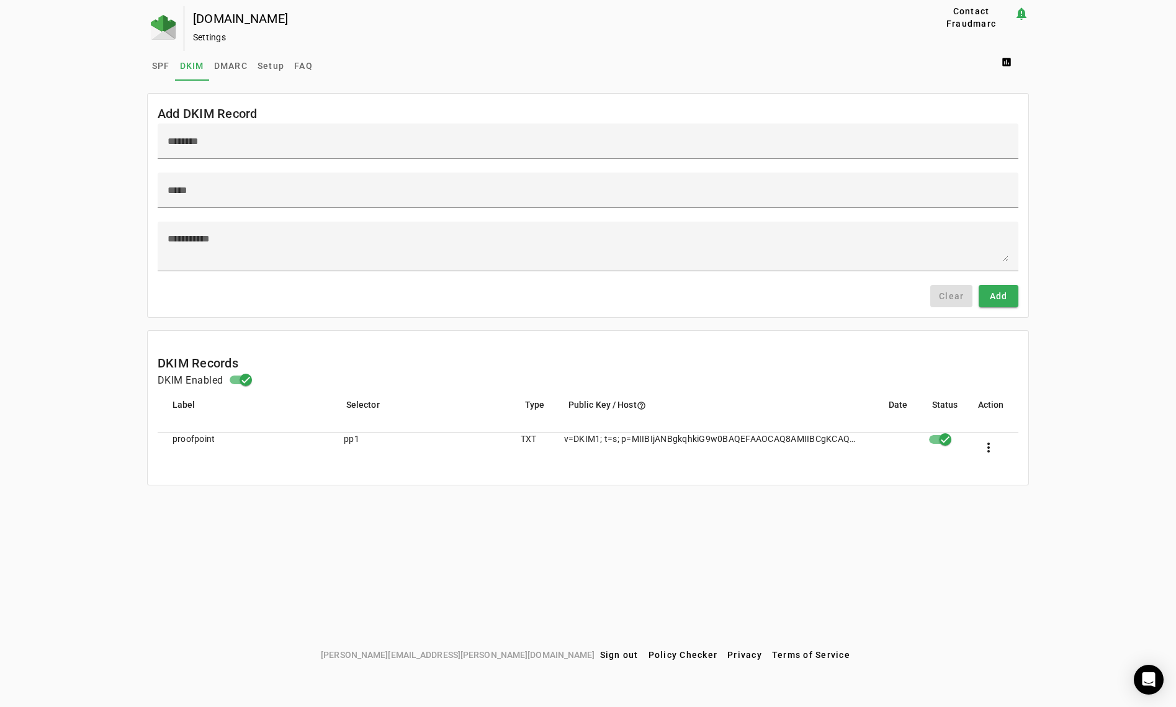
click at [445, 62] on div "SPF DKIM DMARC Setup FAQ assessment" at bounding box center [588, 66] width 882 height 30
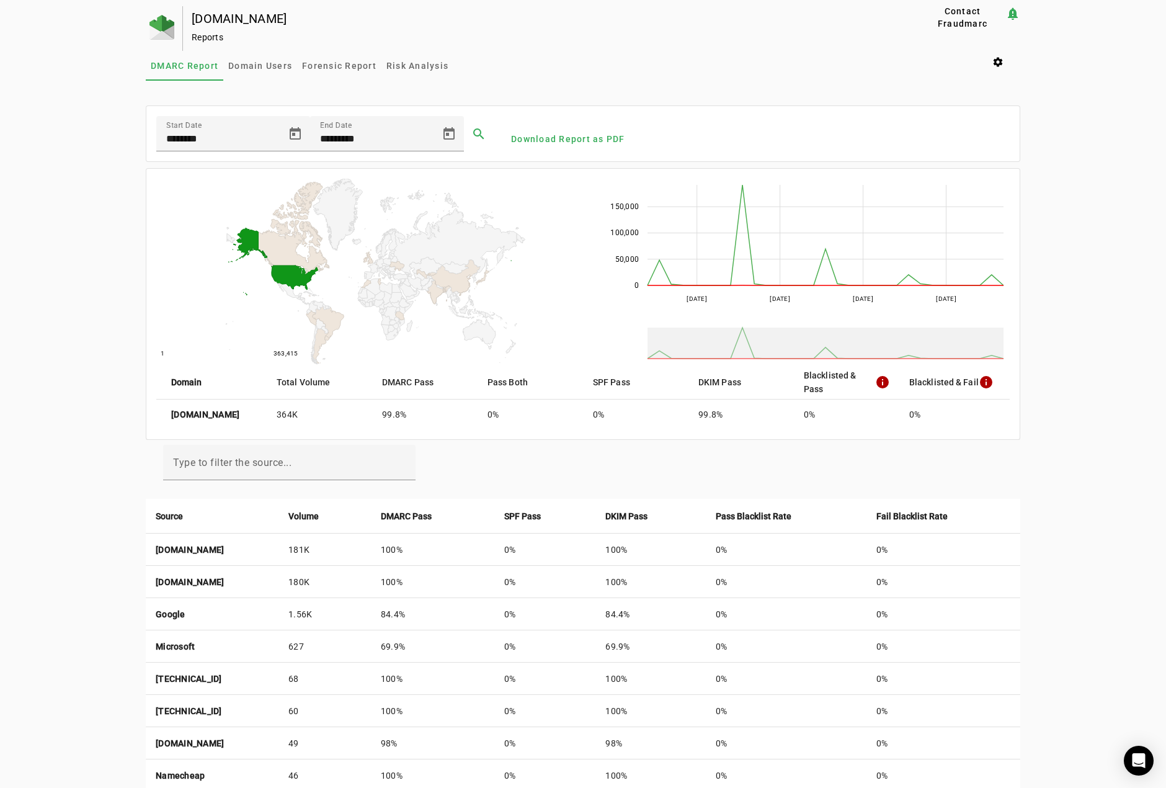
click at [61, 749] on div "[DOMAIN_NAME] Reports Contact Fraudmarc notification_important Reports DMARC Re…" at bounding box center [583, 529] width 1166 height 1047
